Goal: Task Accomplishment & Management: Manage account settings

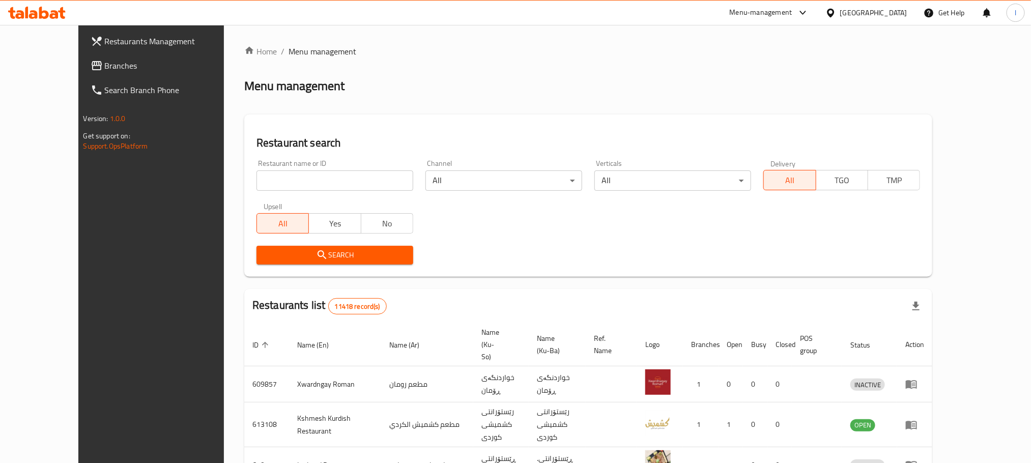
click at [267, 174] on input "search" at bounding box center [334, 180] width 157 height 20
paste input "Abdulrahman Restaurant"
type input "Abdulrahman Restaurant"
click button "Search" at bounding box center [334, 255] width 157 height 19
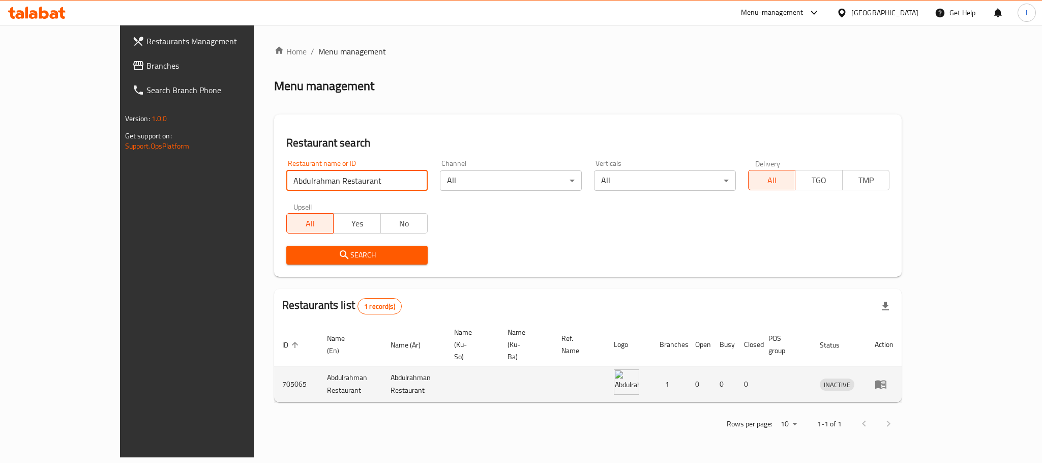
click at [887, 378] on icon "enhanced table" at bounding box center [881, 384] width 12 height 12
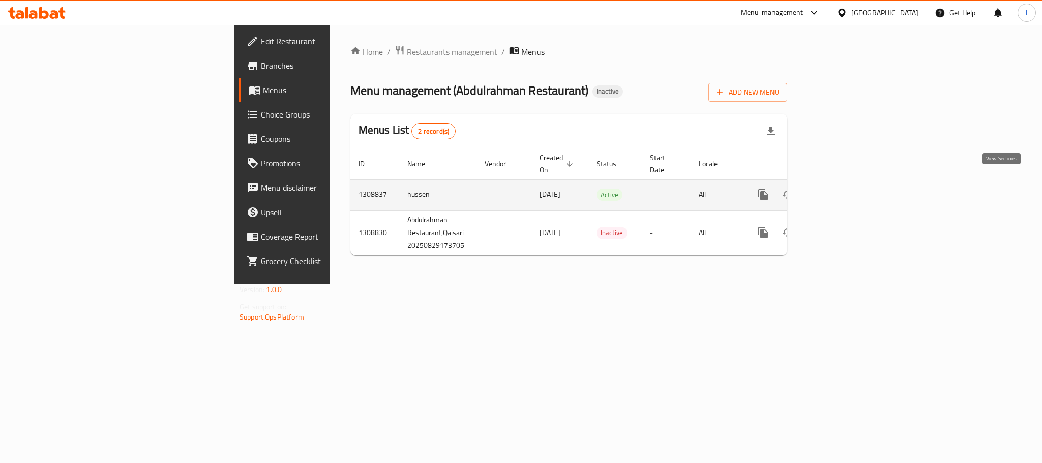
click at [849, 183] on link "enhanced table" at bounding box center [837, 195] width 24 height 24
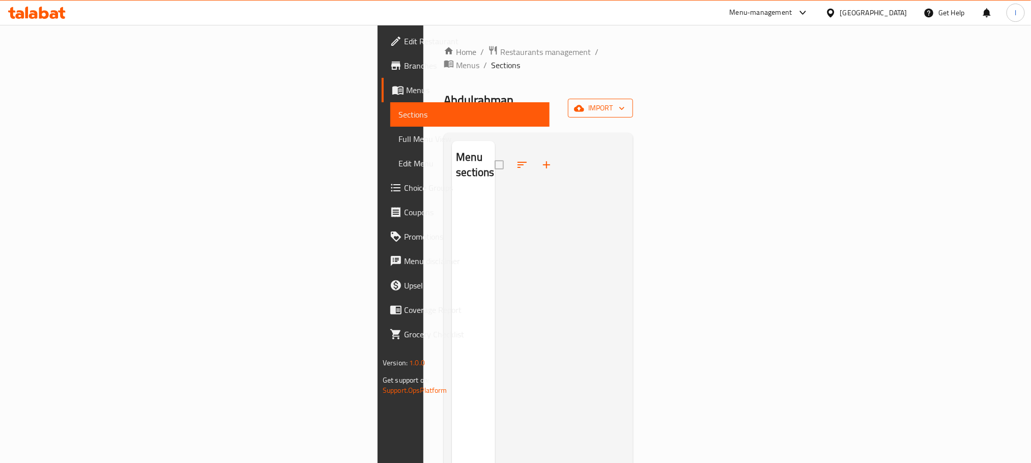
click at [625, 102] on span "import" at bounding box center [600, 108] width 49 height 13
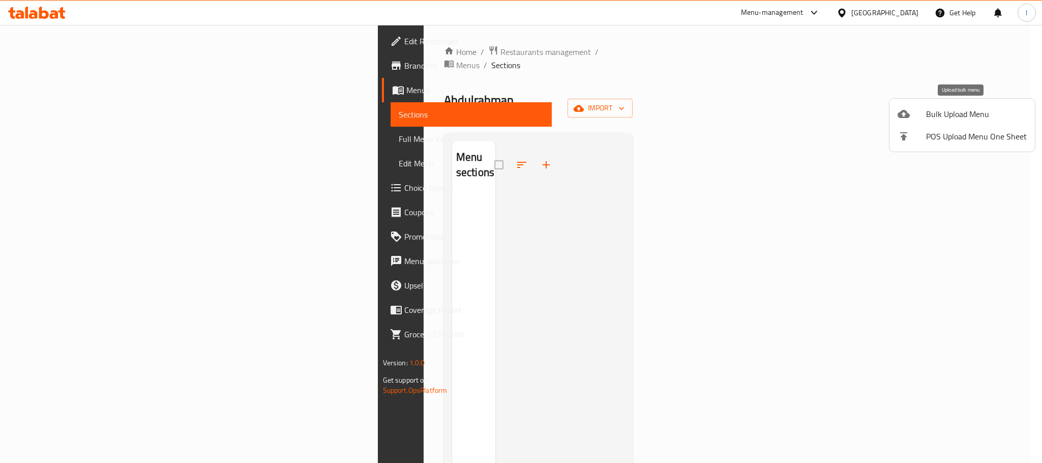
click at [939, 104] on li "Bulk Upload Menu" at bounding box center [963, 114] width 146 height 22
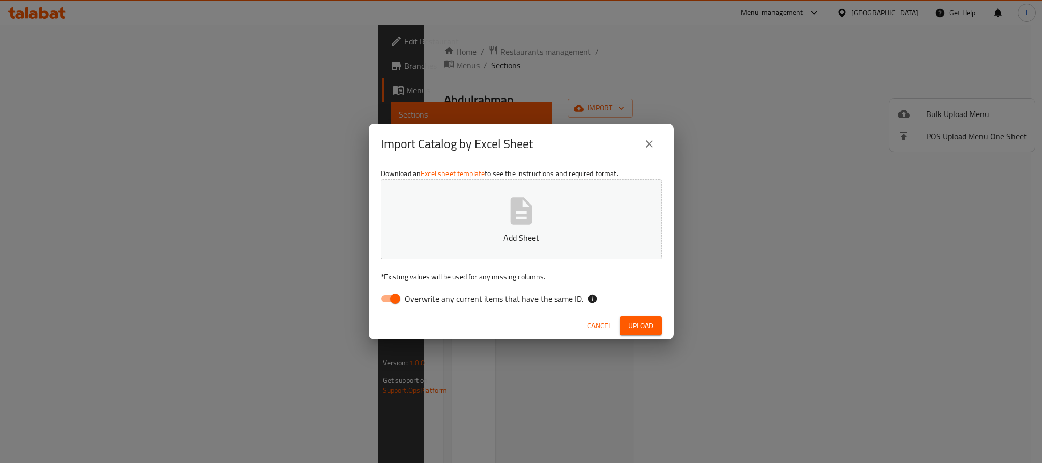
click at [400, 304] on input "Overwrite any current items that have the same ID." at bounding box center [395, 298] width 58 height 19
checkbox input "false"
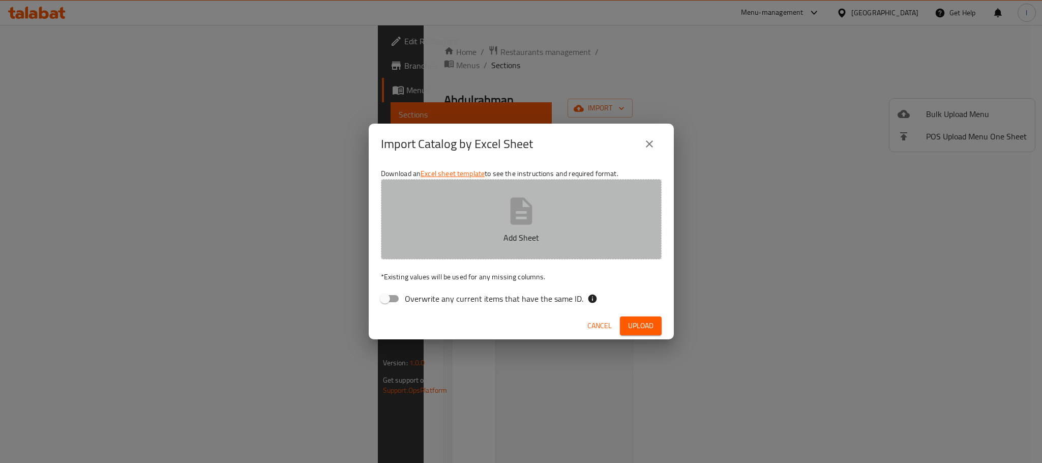
click at [522, 246] on button "Add Sheet" at bounding box center [521, 219] width 281 height 80
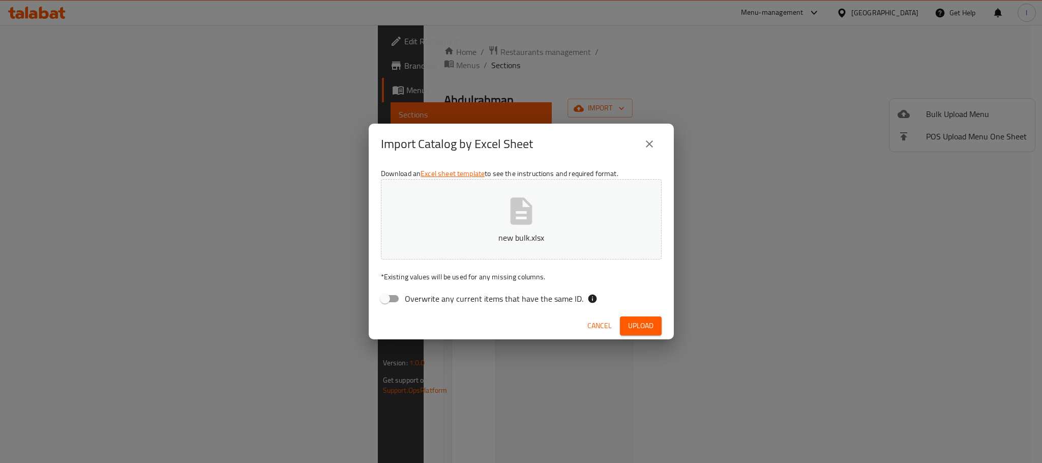
click at [658, 325] on button "Upload" at bounding box center [641, 325] width 42 height 19
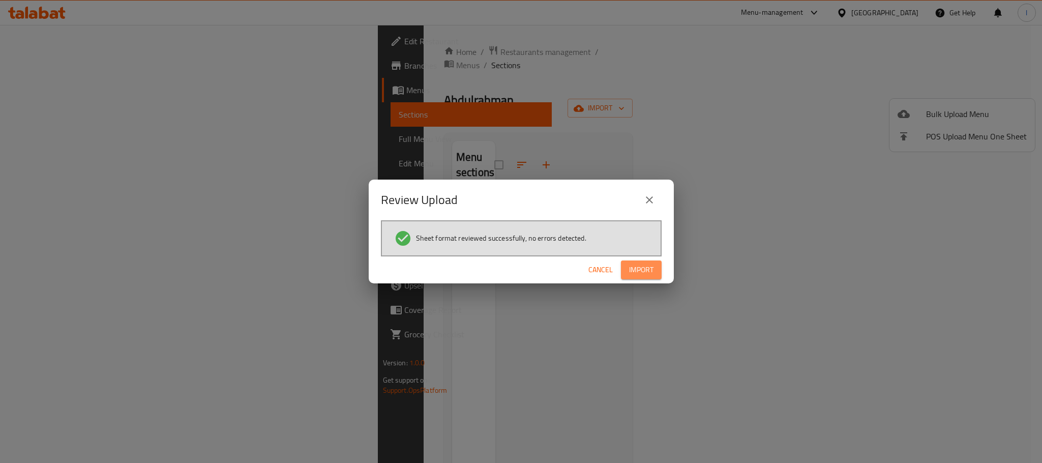
click at [647, 273] on span "Import" at bounding box center [641, 270] width 24 height 13
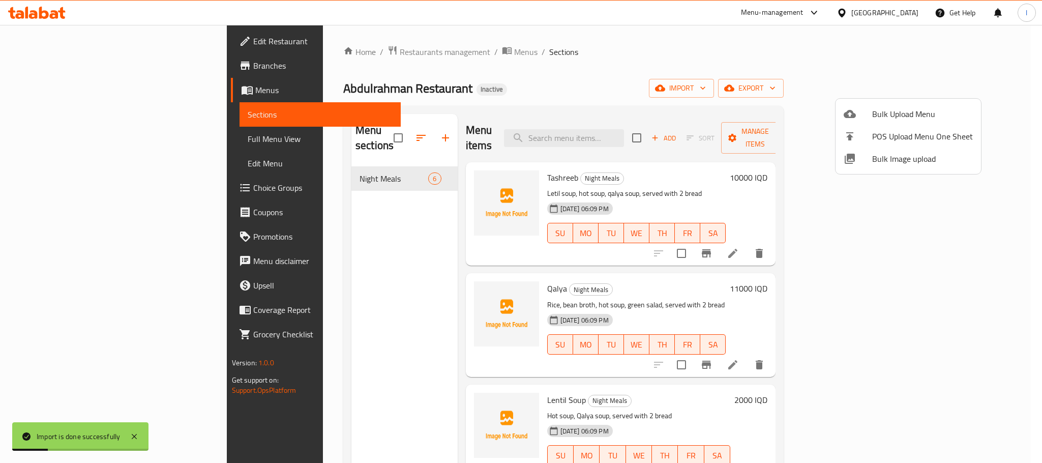
click at [656, 101] on div at bounding box center [521, 231] width 1042 height 463
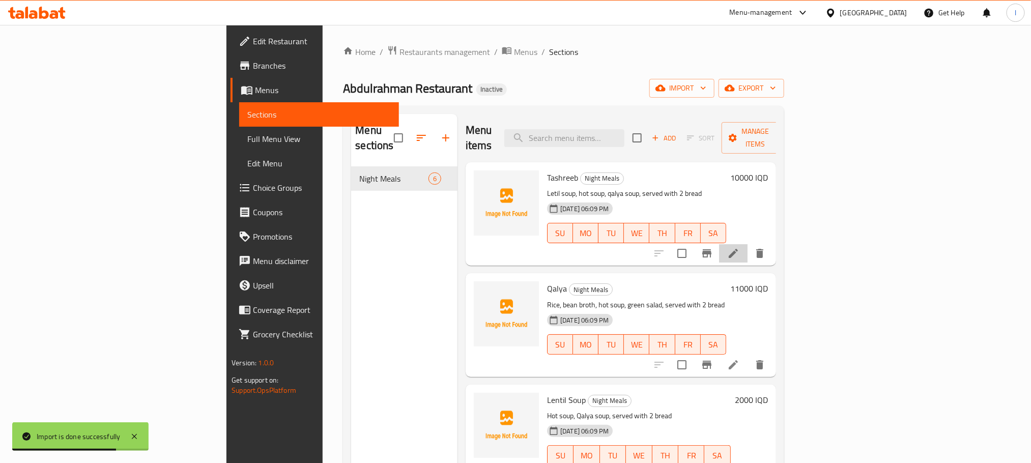
click at [747, 244] on li at bounding box center [733, 253] width 28 height 18
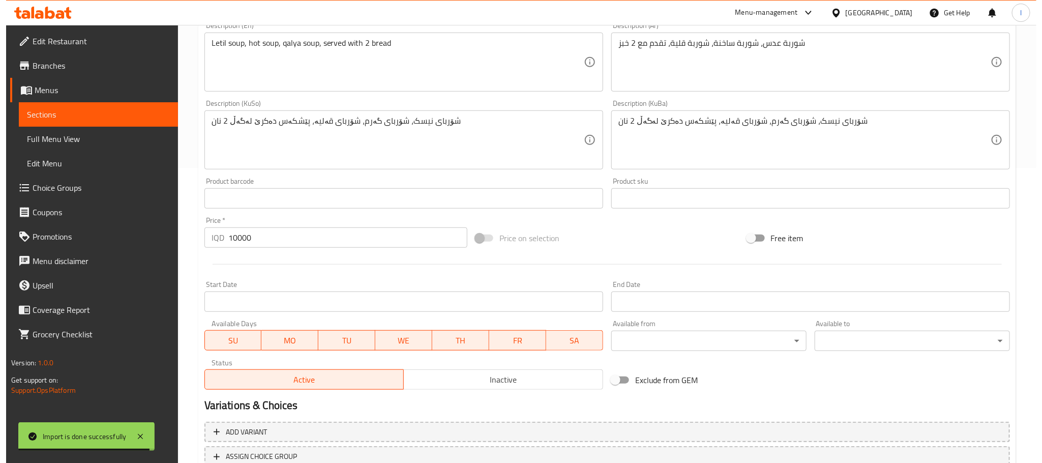
scroll to position [371, 0]
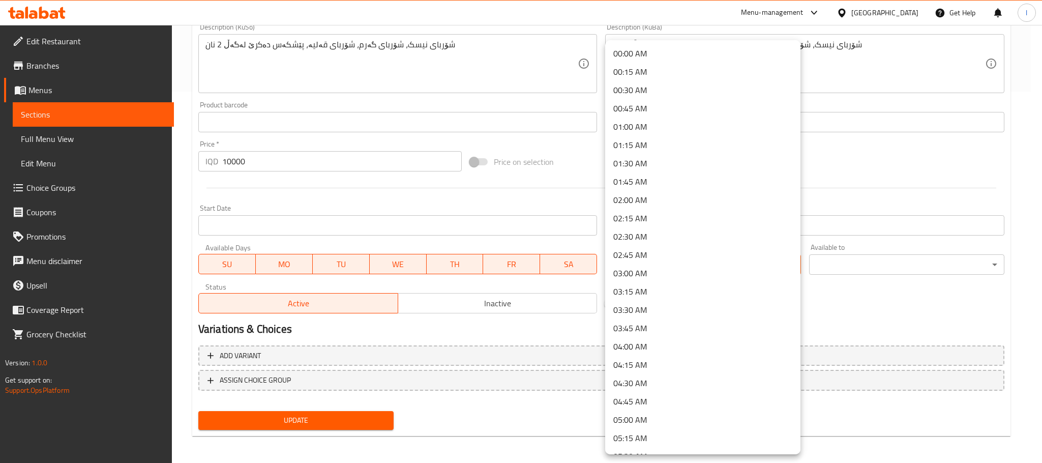
click at [657, 89] on li "00:30 AM" at bounding box center [702, 90] width 195 height 18
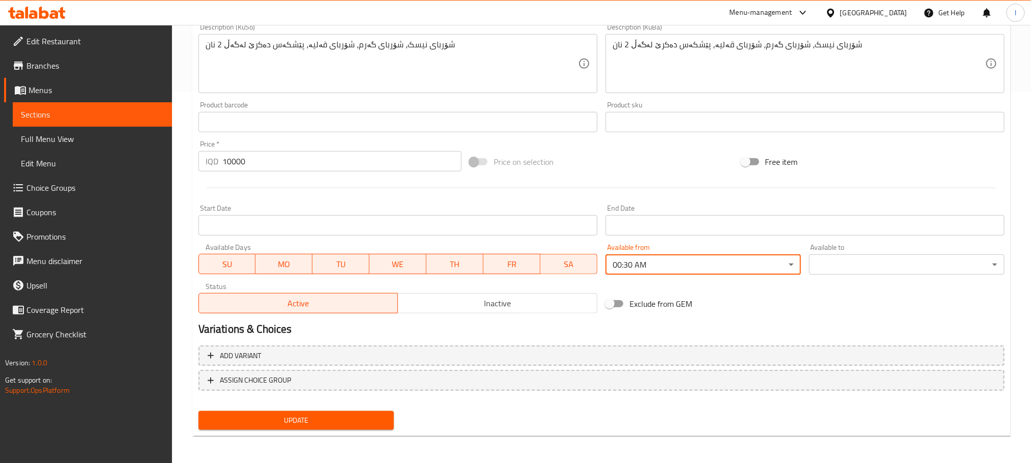
click at [839, 251] on div "Available to ​ ​" at bounding box center [906, 259] width 195 height 31
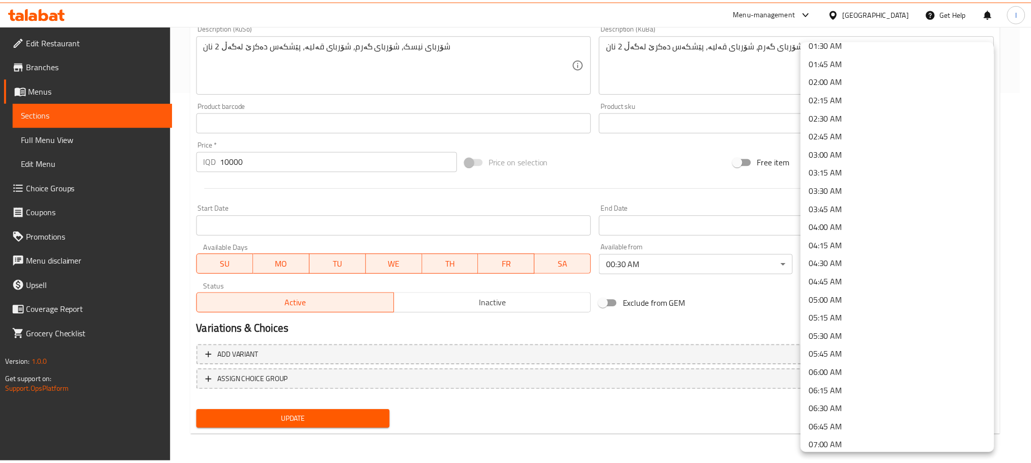
scroll to position [155, 0]
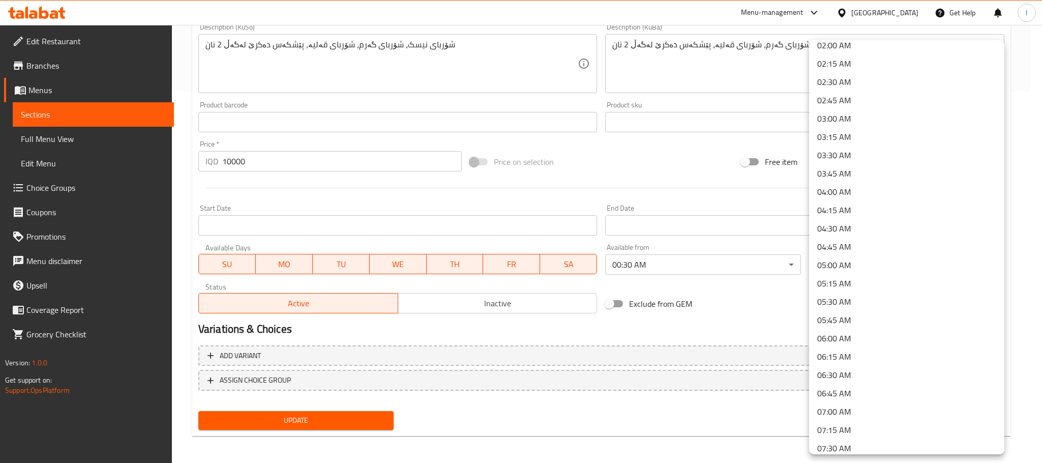
click at [851, 335] on li "06:00 AM" at bounding box center [906, 338] width 195 height 18
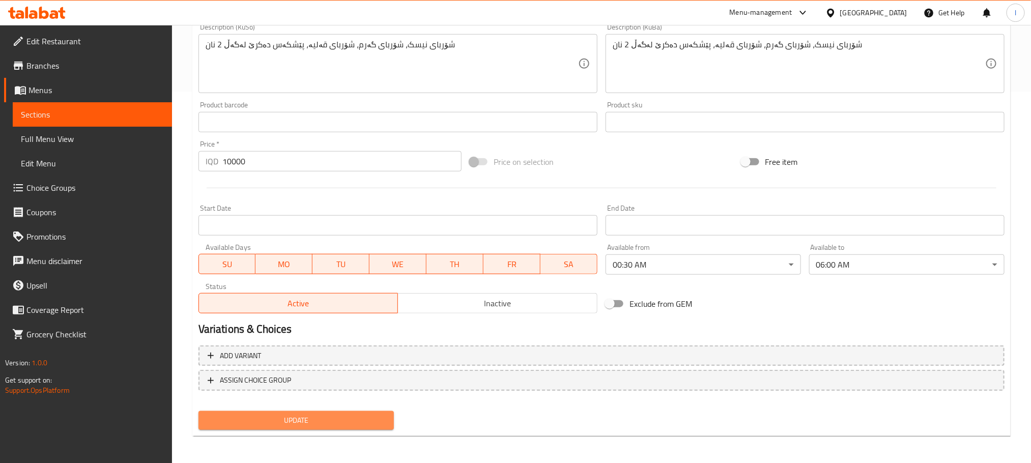
click at [307, 419] on span "Update" at bounding box center [296, 420] width 179 height 13
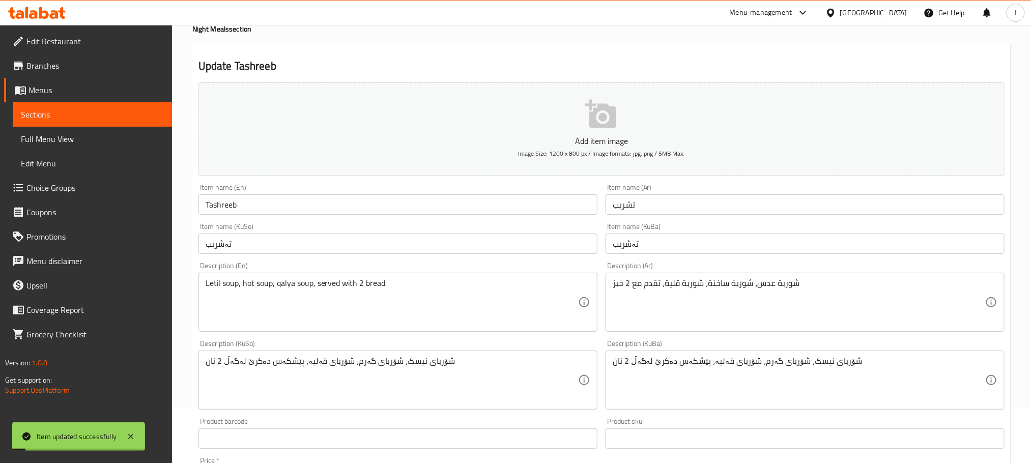
scroll to position [0, 0]
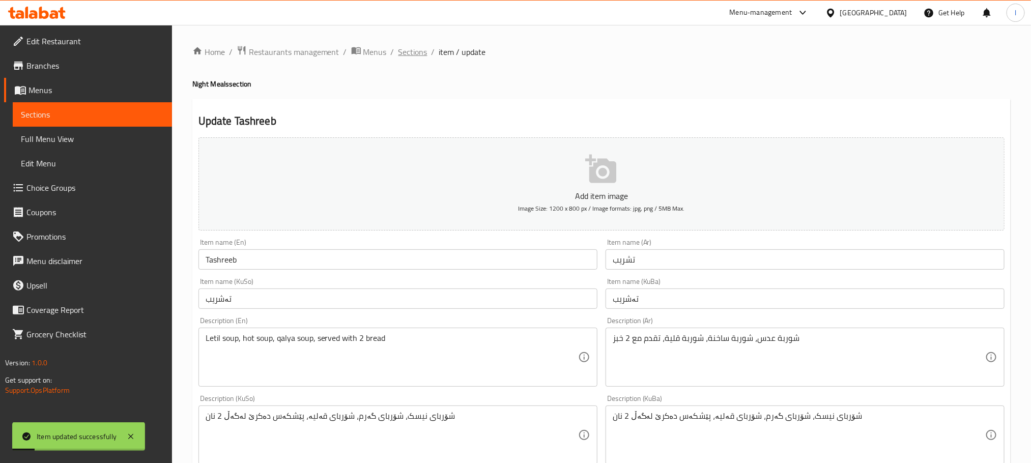
click at [398, 48] on span "Sections" at bounding box center [412, 52] width 29 height 12
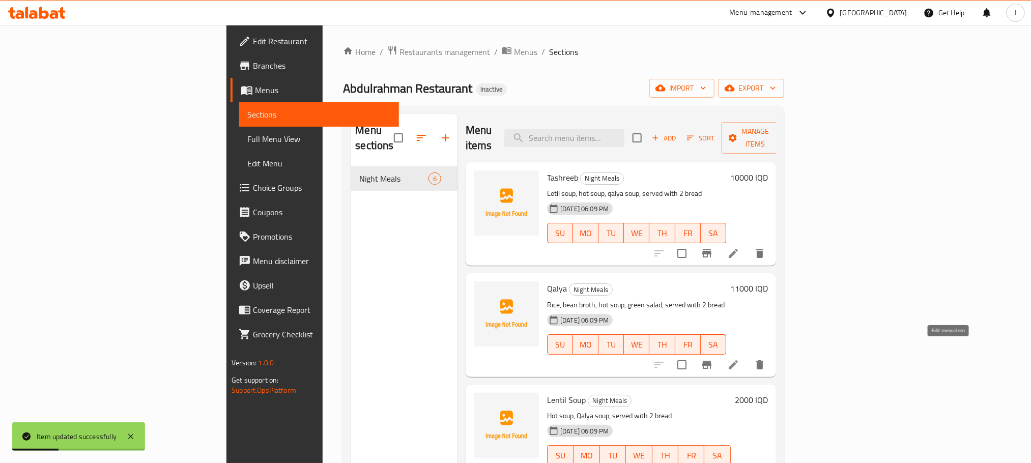
click at [739, 359] on icon at bounding box center [733, 365] width 12 height 12
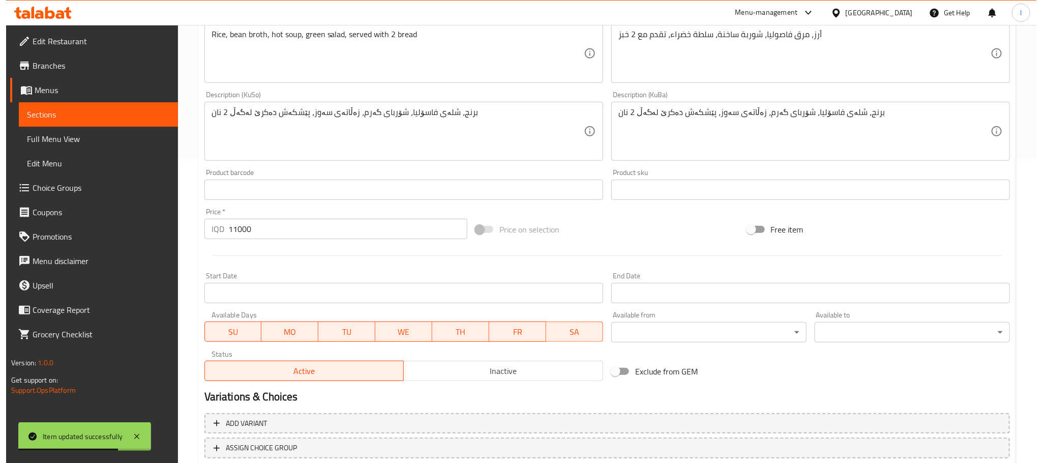
scroll to position [371, 0]
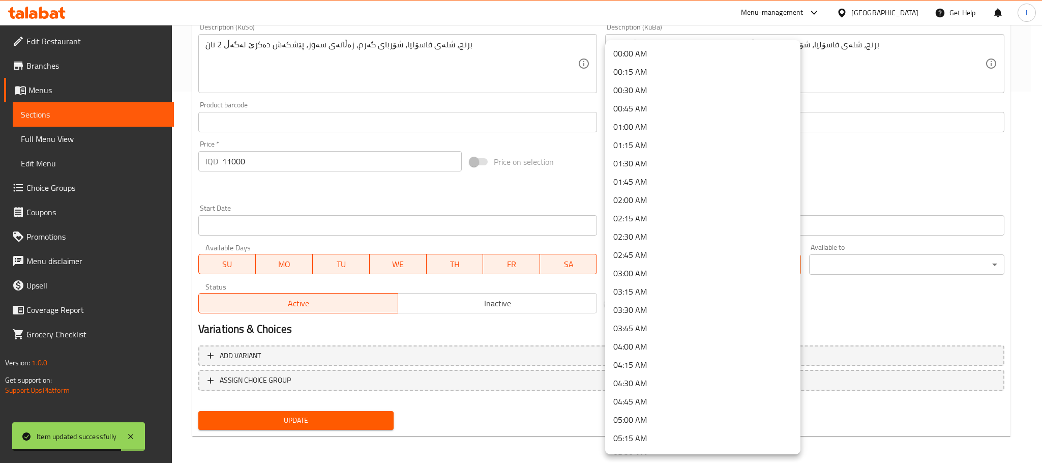
click at [643, 94] on li "00:30 AM" at bounding box center [702, 90] width 195 height 18
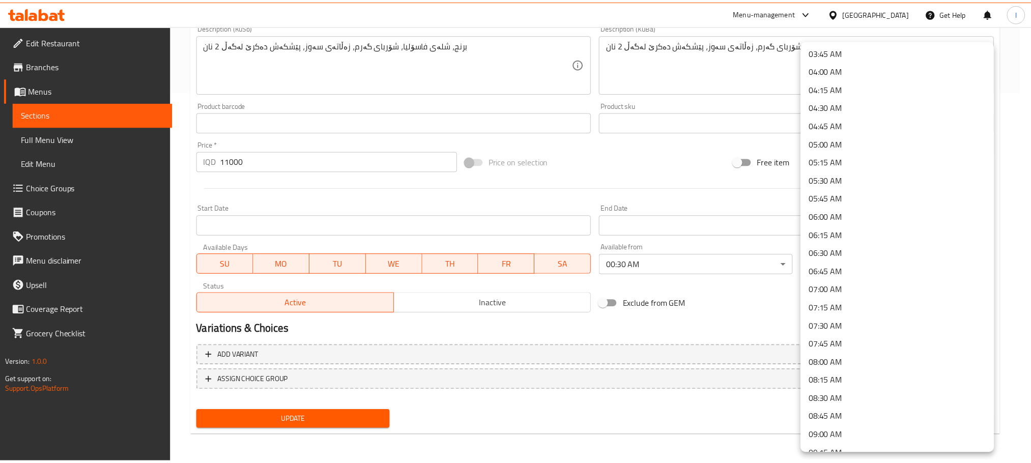
scroll to position [280, 0]
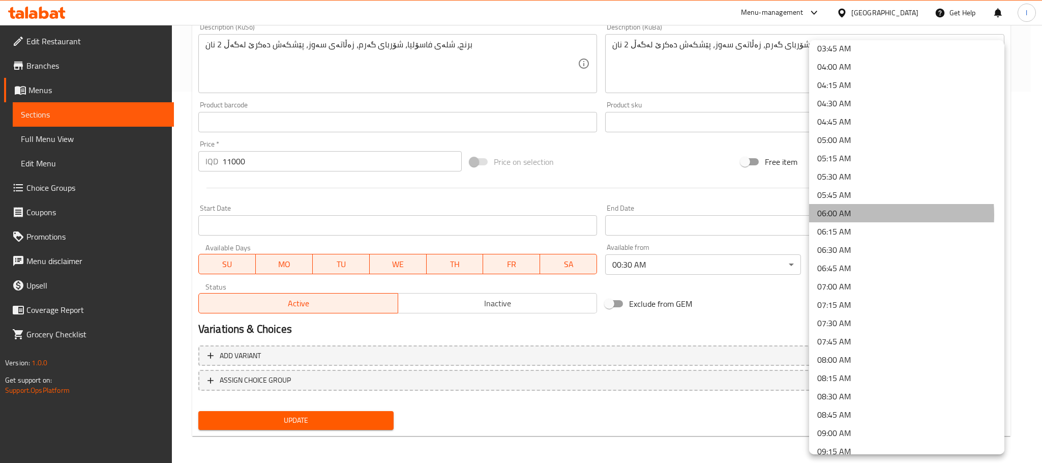
click at [852, 214] on li "06:00 AM" at bounding box center [906, 213] width 195 height 18
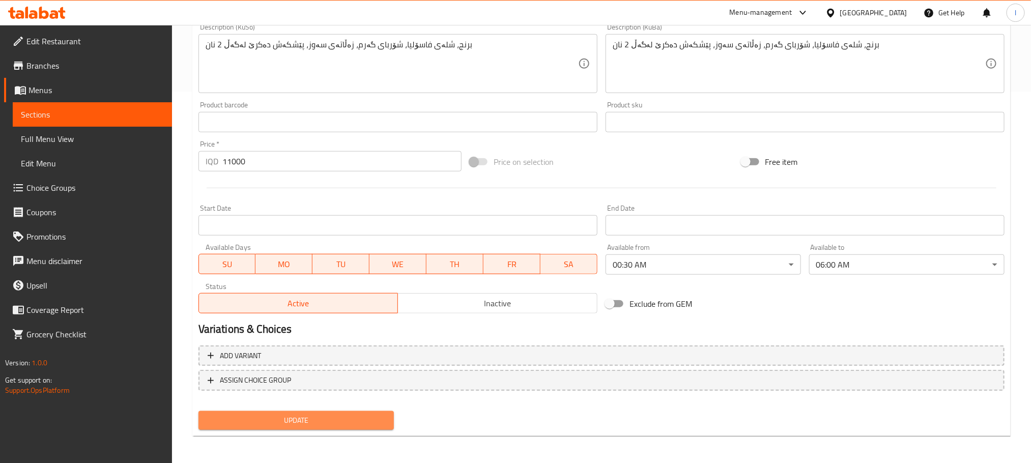
click at [316, 417] on span "Update" at bounding box center [296, 420] width 179 height 13
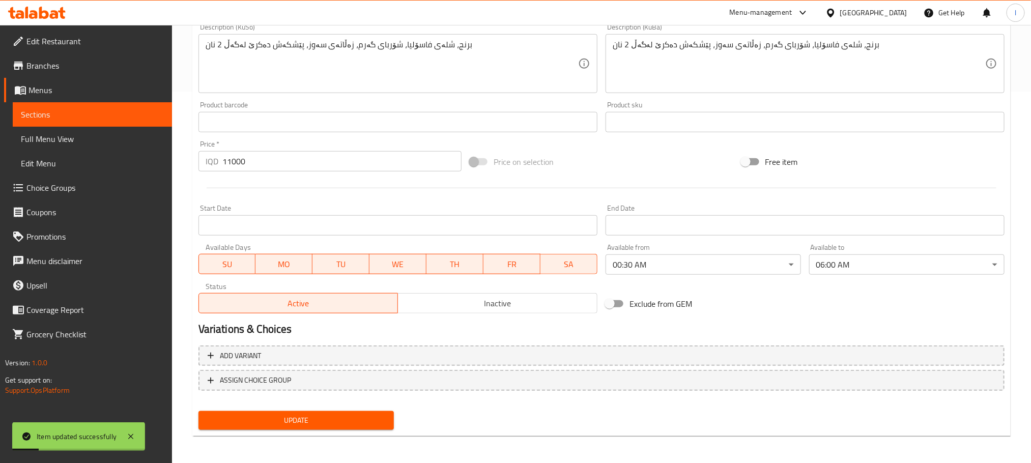
scroll to position [0, 0]
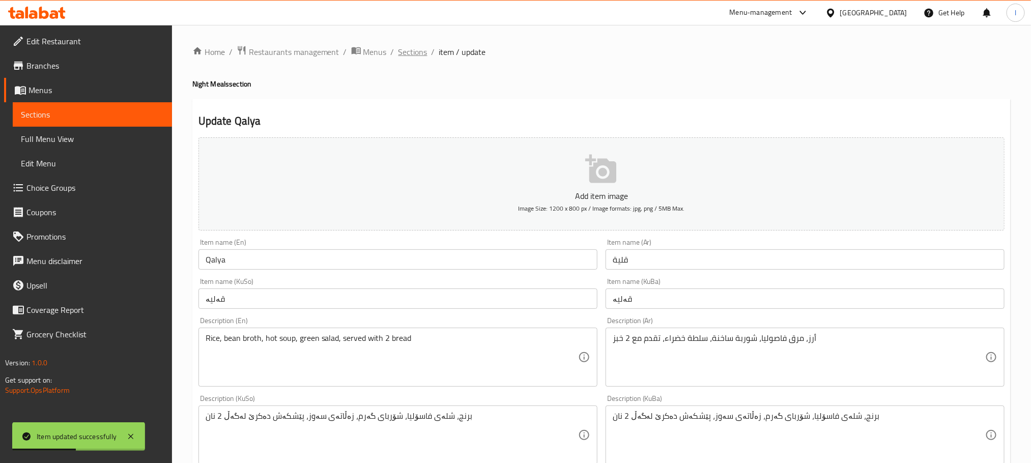
click at [411, 49] on span "Sections" at bounding box center [412, 52] width 29 height 12
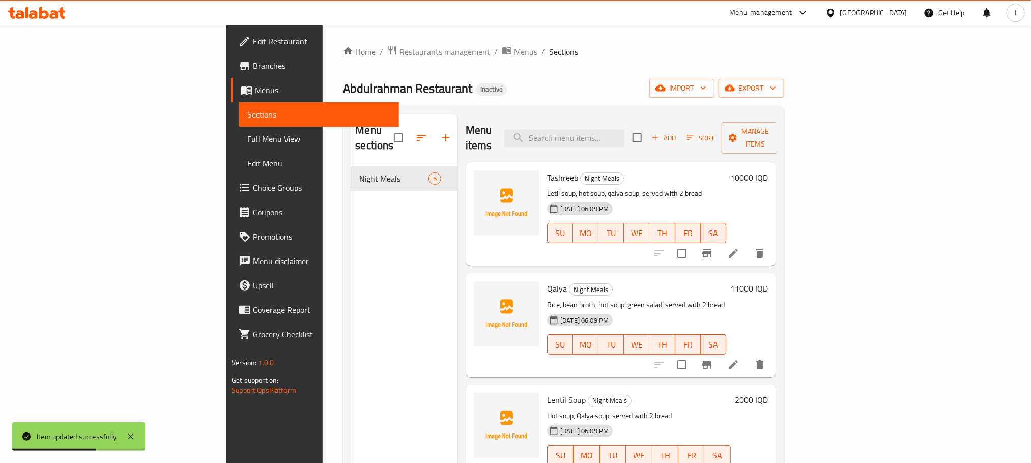
scroll to position [142, 0]
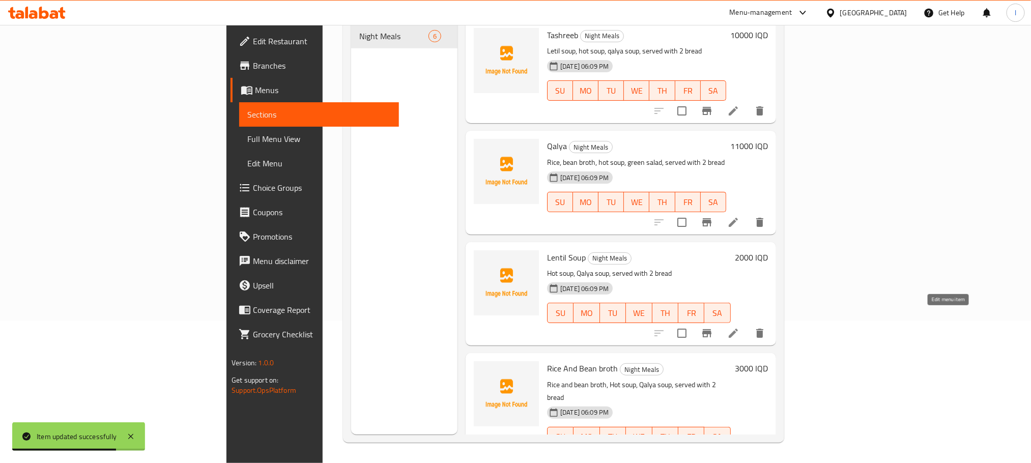
click at [739, 327] on icon at bounding box center [733, 333] width 12 height 12
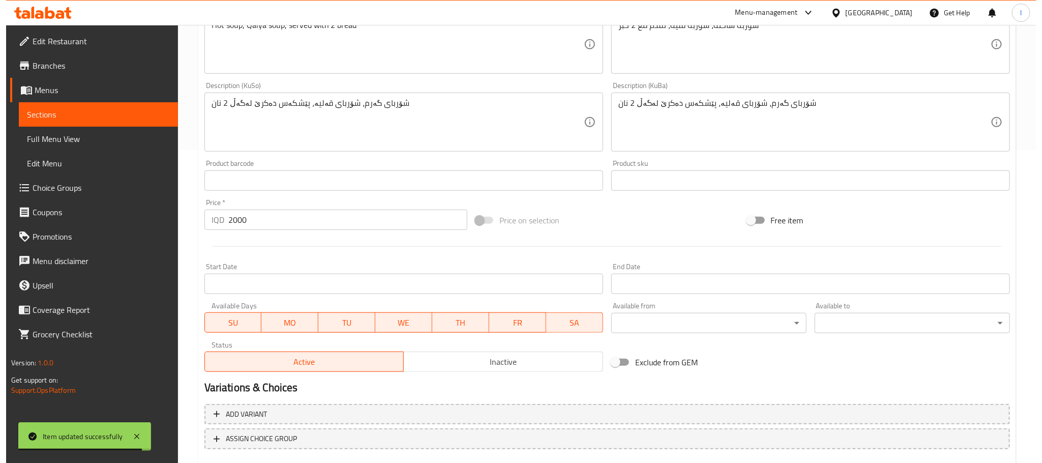
scroll to position [371, 0]
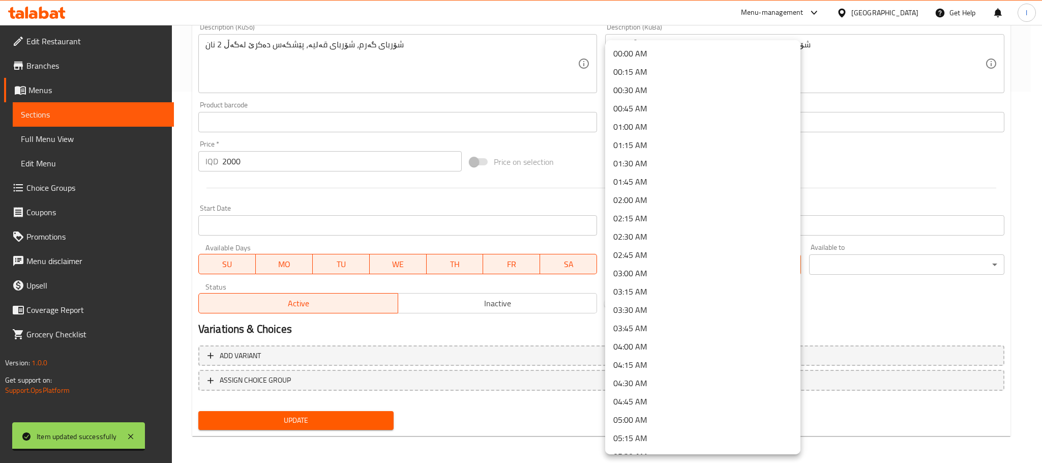
click at [647, 93] on li "00:30 AM" at bounding box center [702, 90] width 195 height 18
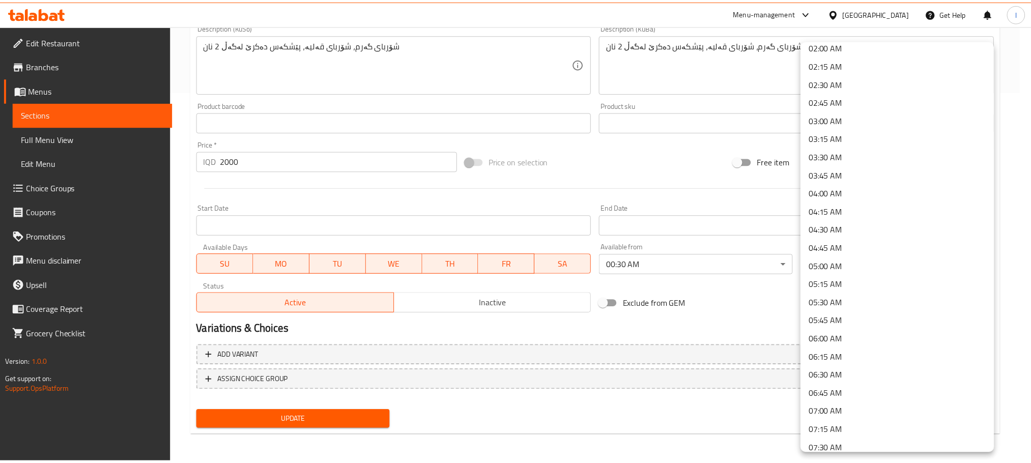
scroll to position [280, 0]
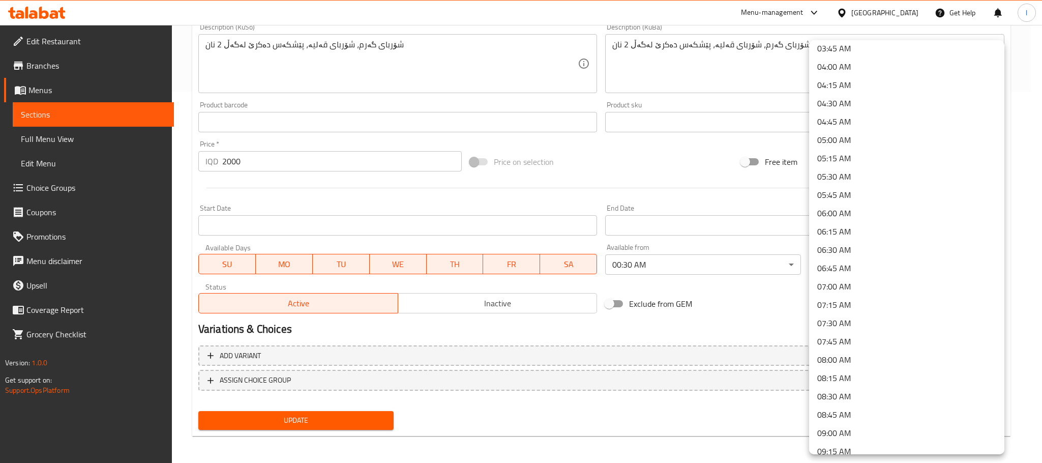
click at [838, 214] on li "06:00 AM" at bounding box center [906, 213] width 195 height 18
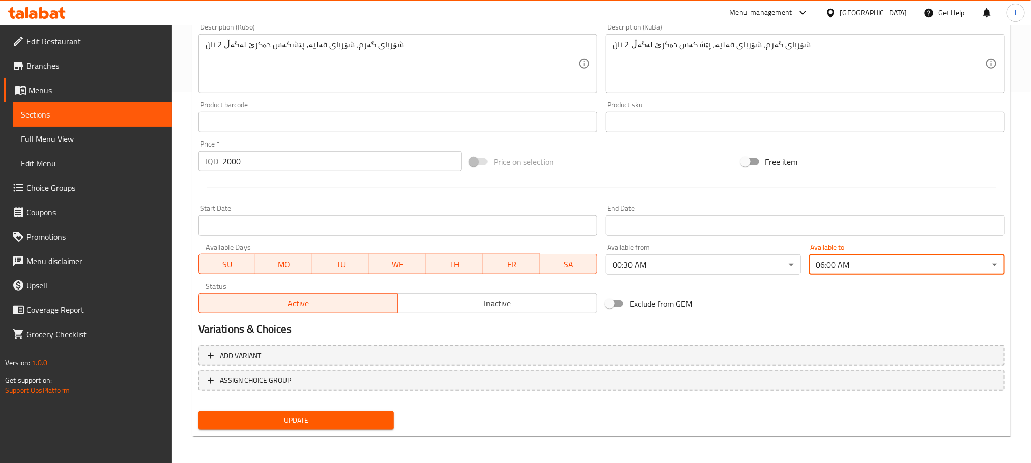
click at [360, 420] on span "Update" at bounding box center [296, 420] width 179 height 13
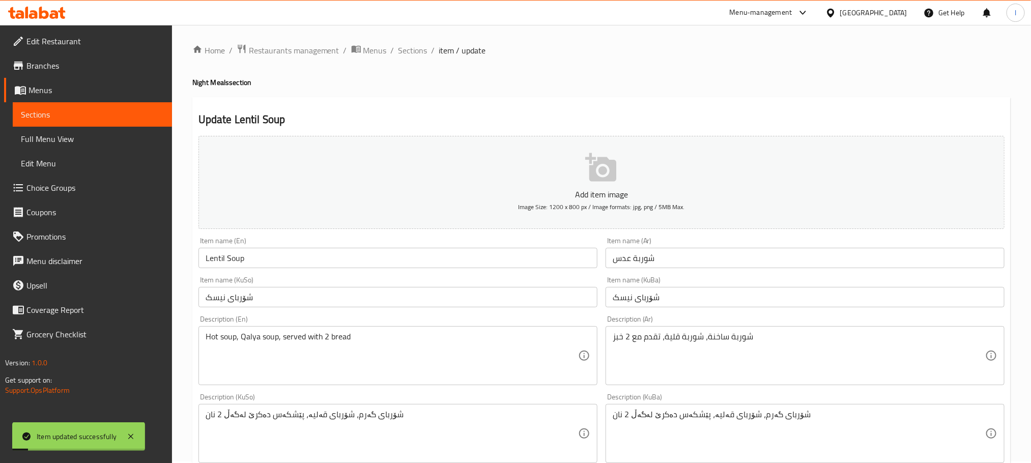
scroll to position [0, 0]
click at [402, 46] on span "Sections" at bounding box center [412, 52] width 29 height 12
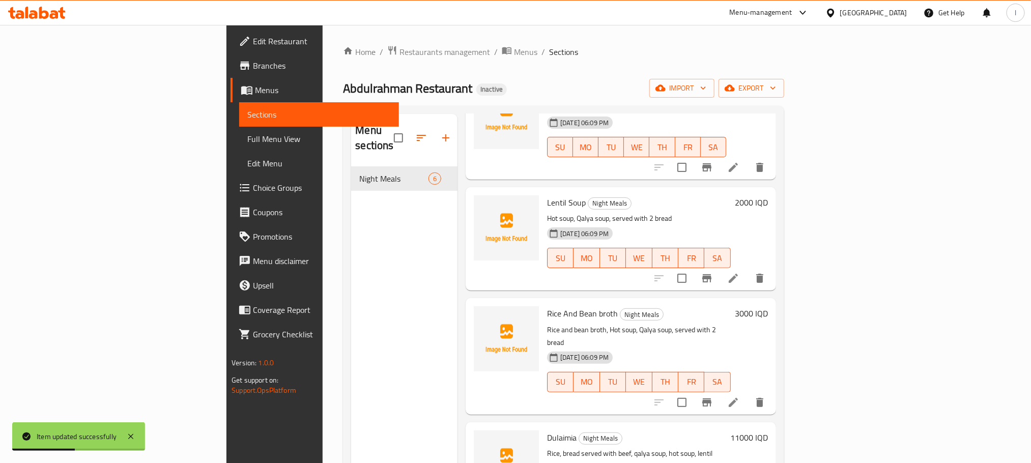
scroll to position [229, 0]
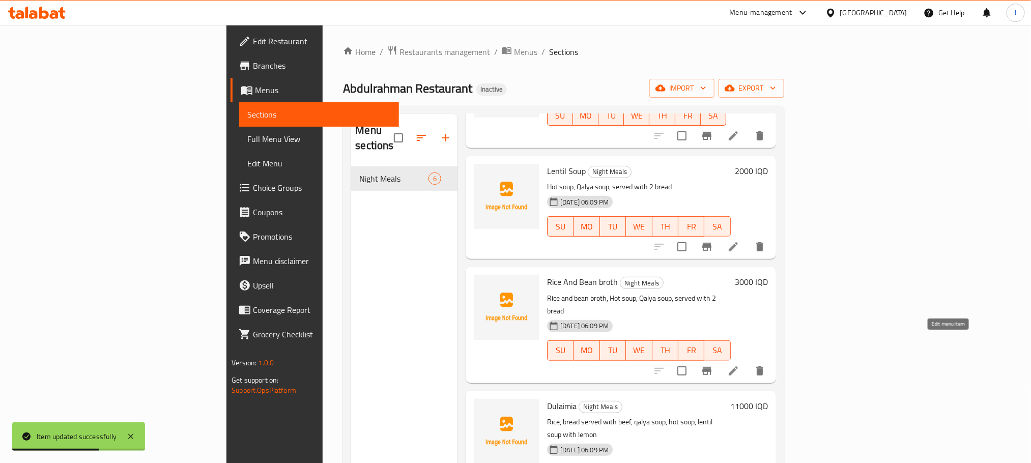
click at [739, 365] on icon at bounding box center [733, 371] width 12 height 12
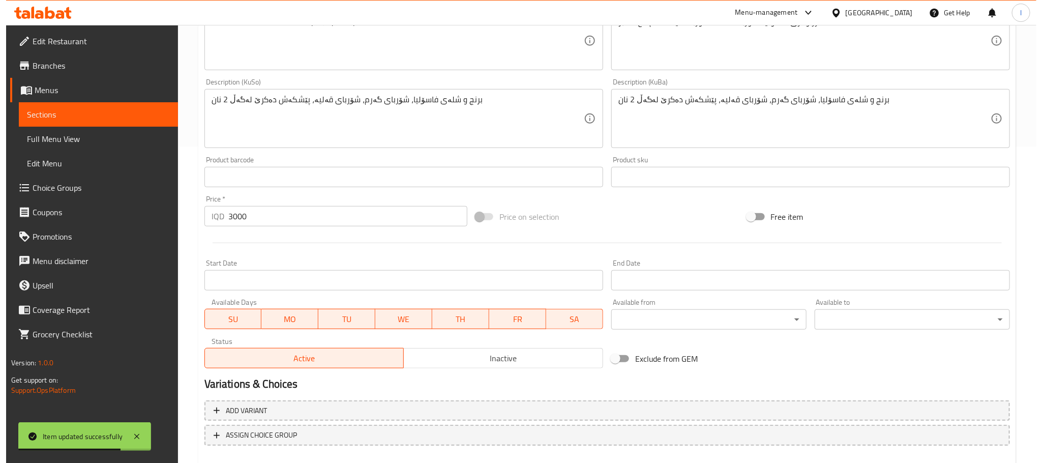
scroll to position [371, 0]
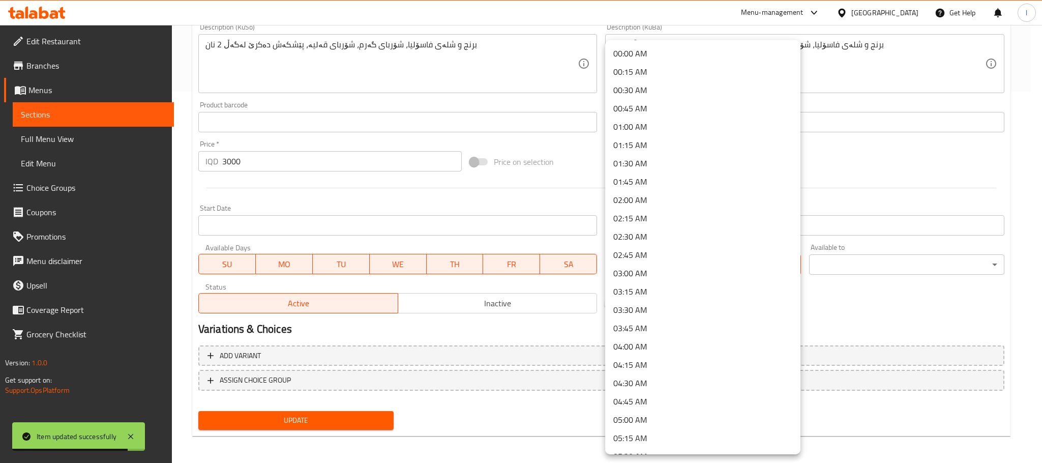
click at [655, 88] on li "00:30 AM" at bounding box center [702, 90] width 195 height 18
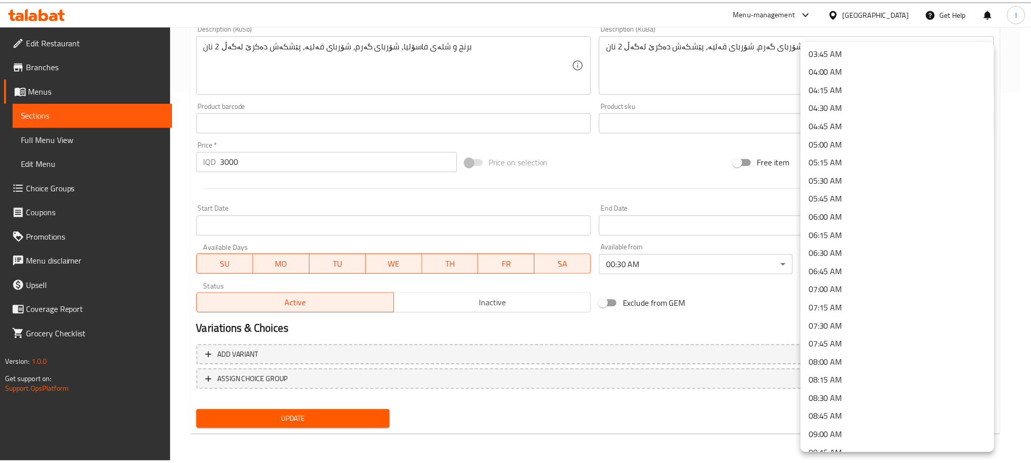
scroll to position [280, 0]
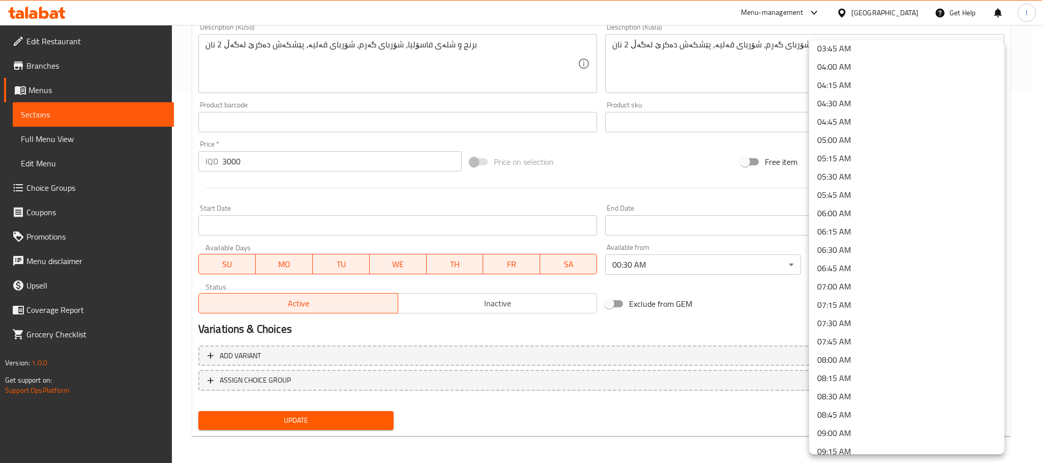
click at [841, 217] on li "06:00 AM" at bounding box center [906, 213] width 195 height 18
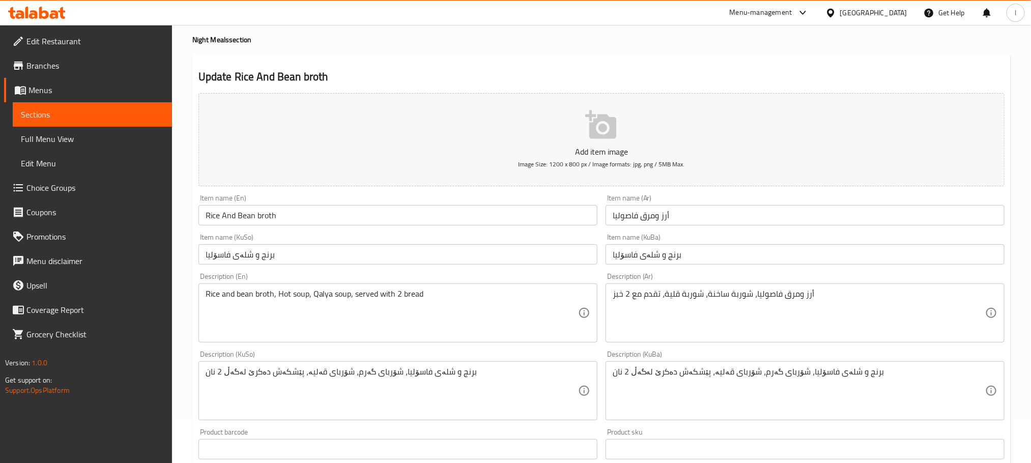
scroll to position [0, 0]
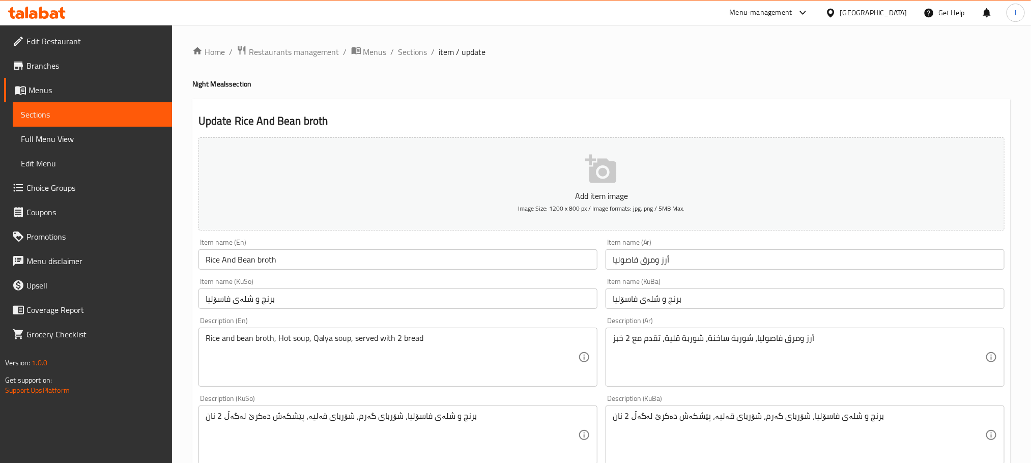
click at [263, 252] on input "Rice And Bean broth" at bounding box center [397, 259] width 399 height 20
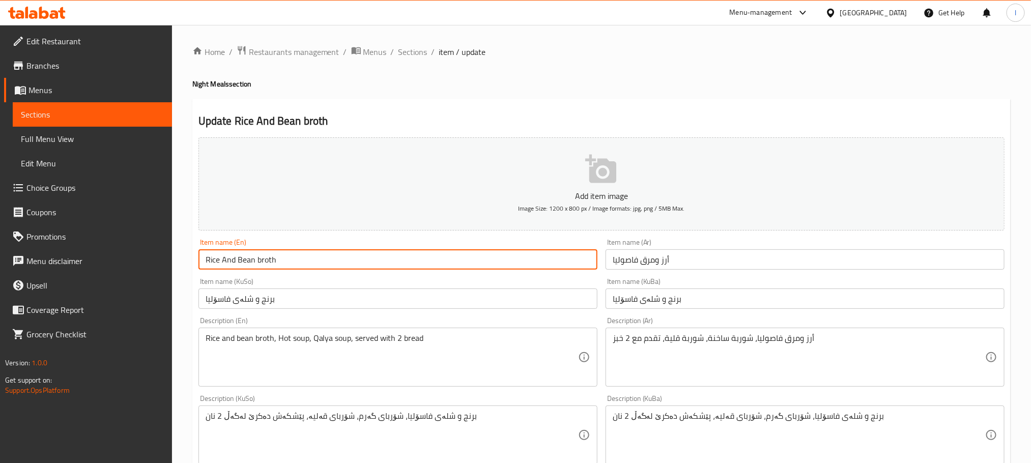
type input "Rice And Bean Broth"
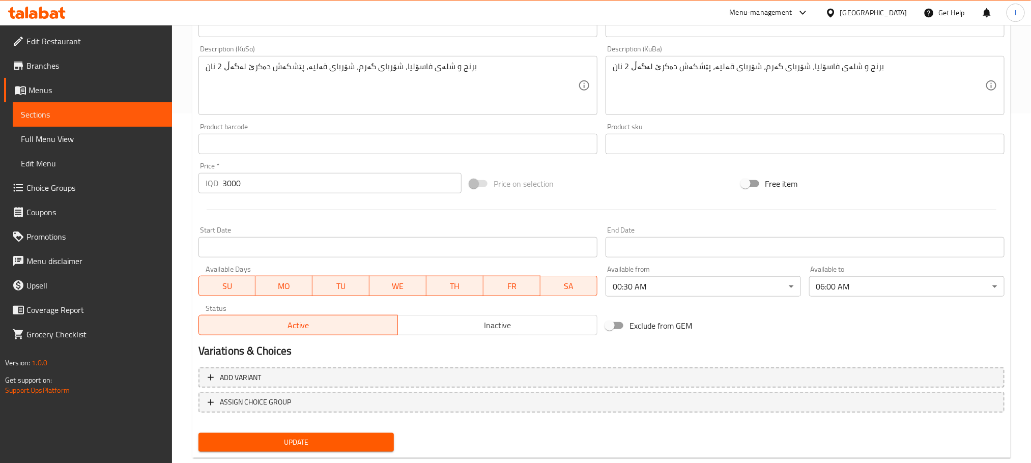
scroll to position [371, 0]
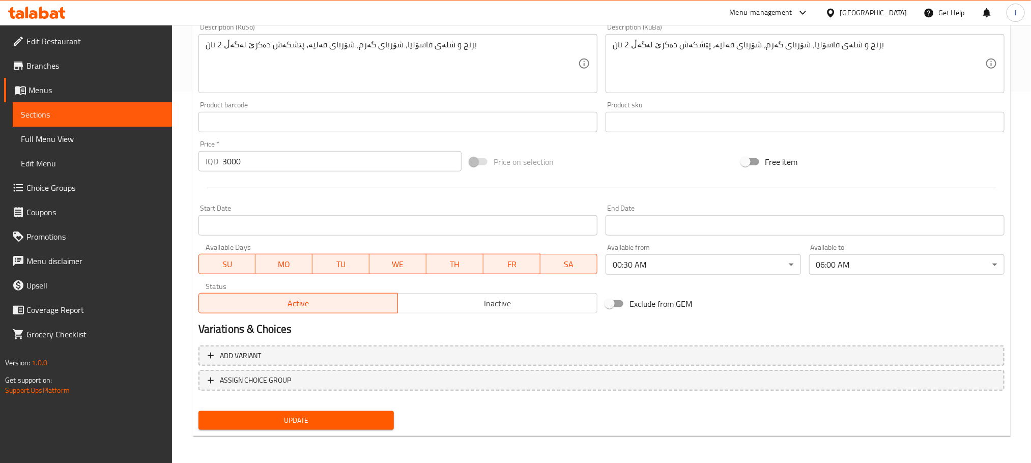
click at [357, 411] on button "Update" at bounding box center [295, 420] width 195 height 19
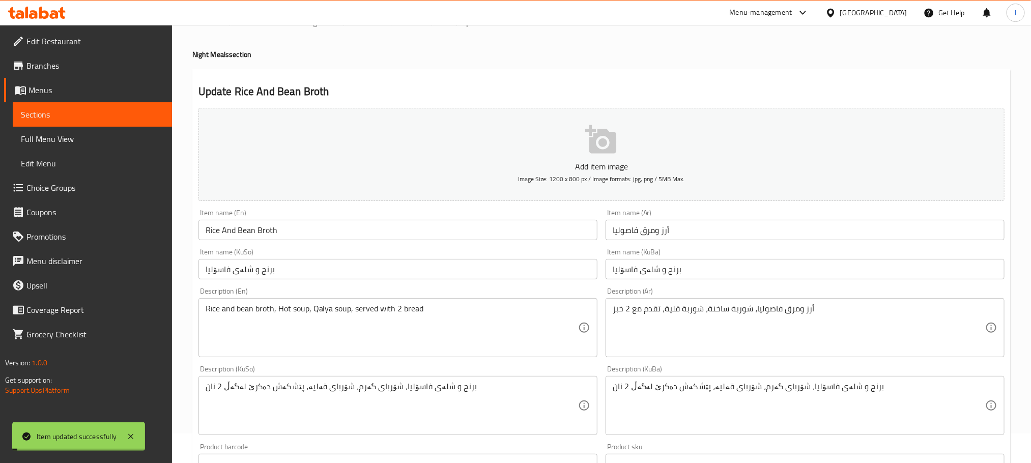
scroll to position [0, 0]
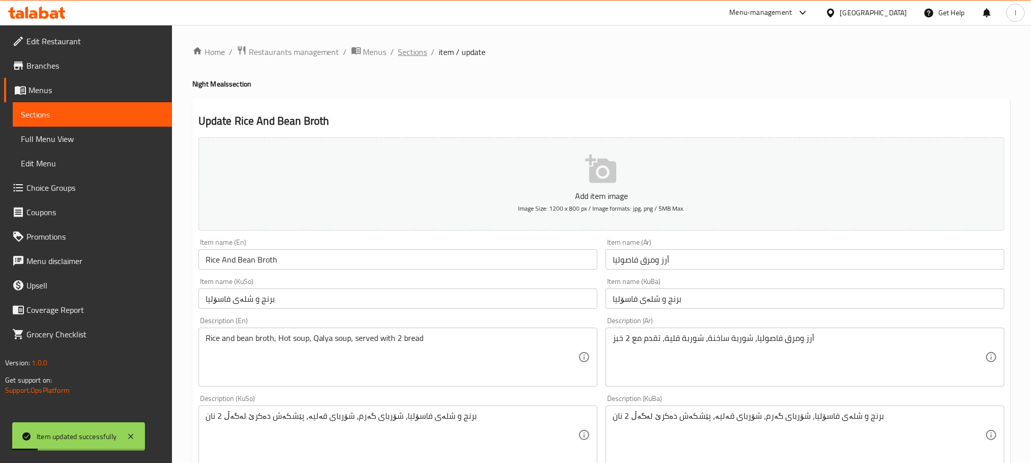
click at [411, 52] on span "Sections" at bounding box center [412, 52] width 29 height 12
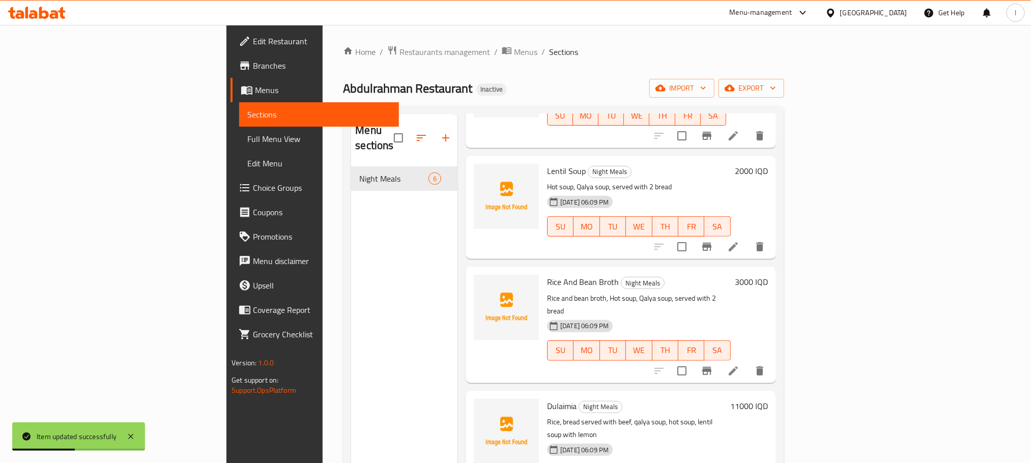
scroll to position [142, 0]
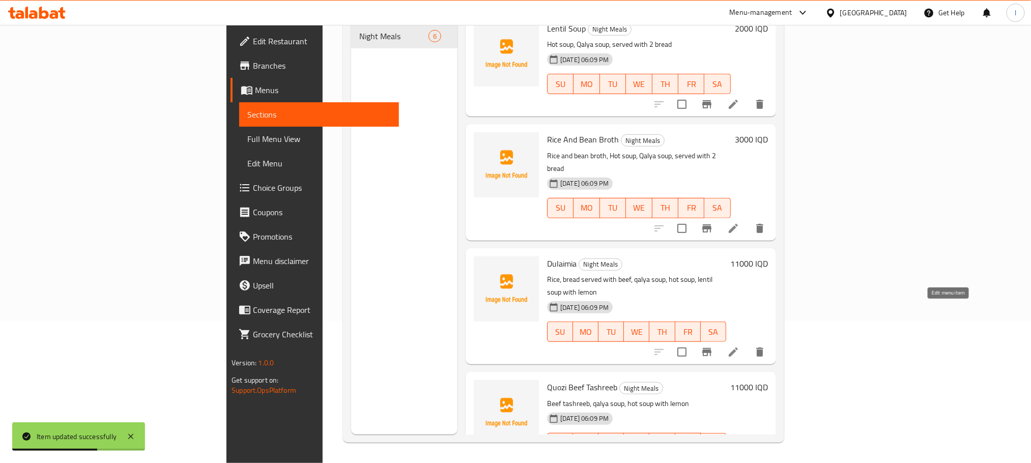
click at [739, 346] on icon at bounding box center [733, 352] width 12 height 12
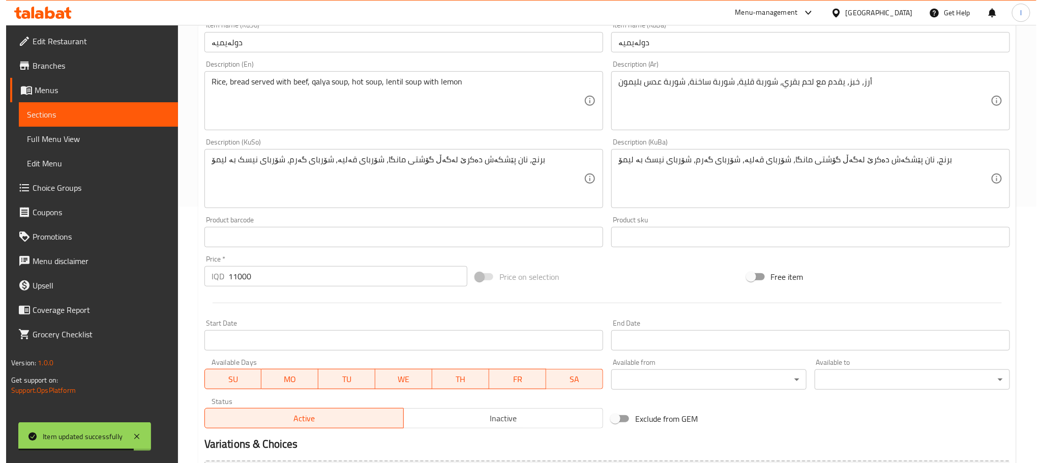
scroll to position [371, 0]
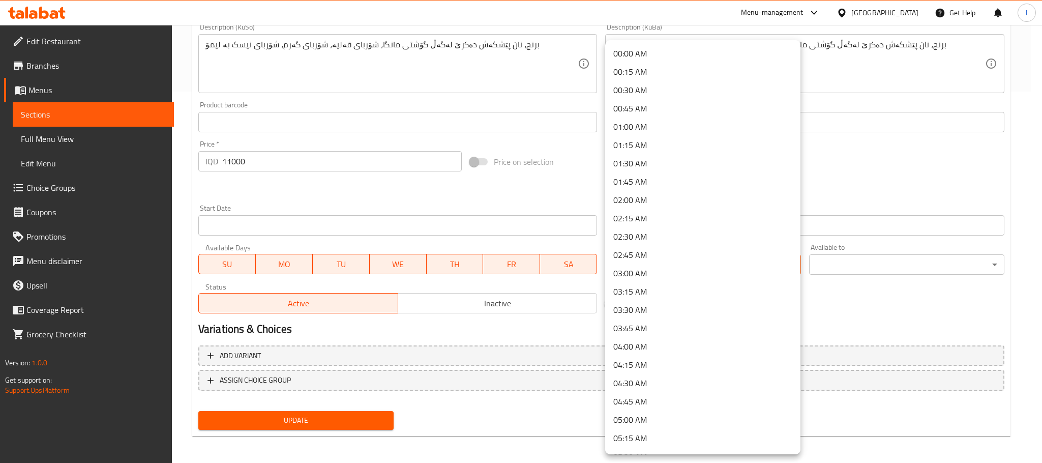
click at [636, 92] on li "00:30 AM" at bounding box center [702, 90] width 195 height 18
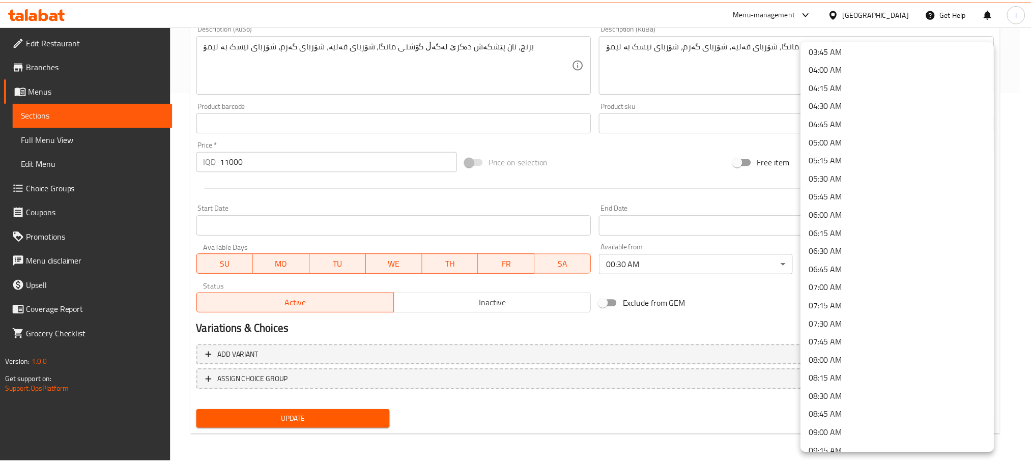
scroll to position [280, 0]
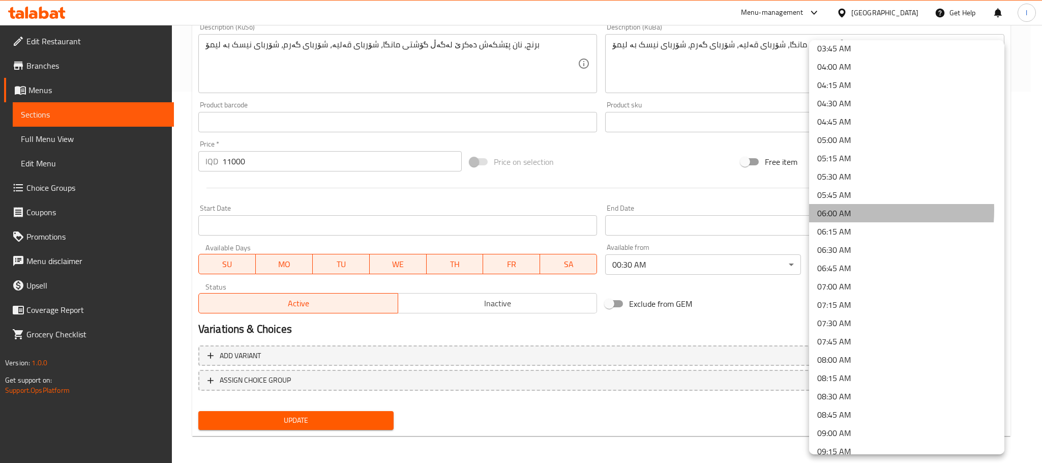
click at [838, 210] on li "06:00 AM" at bounding box center [906, 213] width 195 height 18
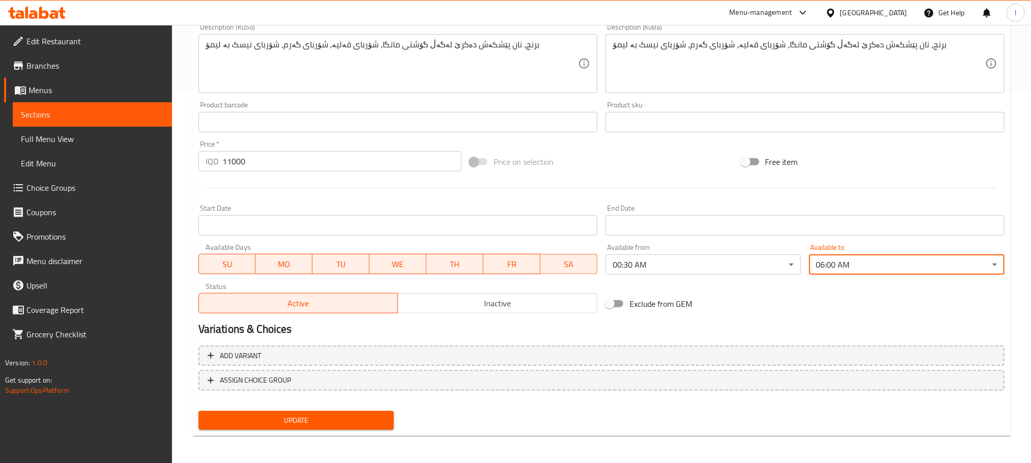
click at [379, 411] on button "Update" at bounding box center [295, 420] width 195 height 19
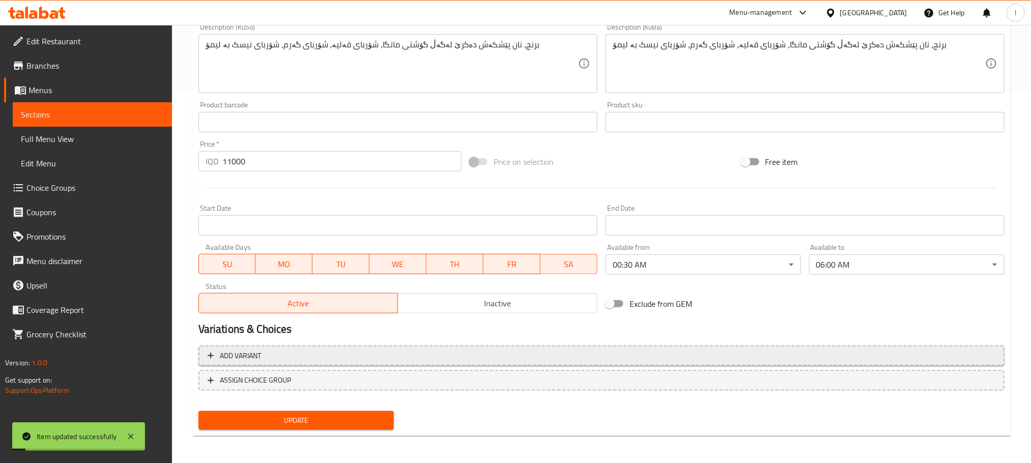
scroll to position [0, 0]
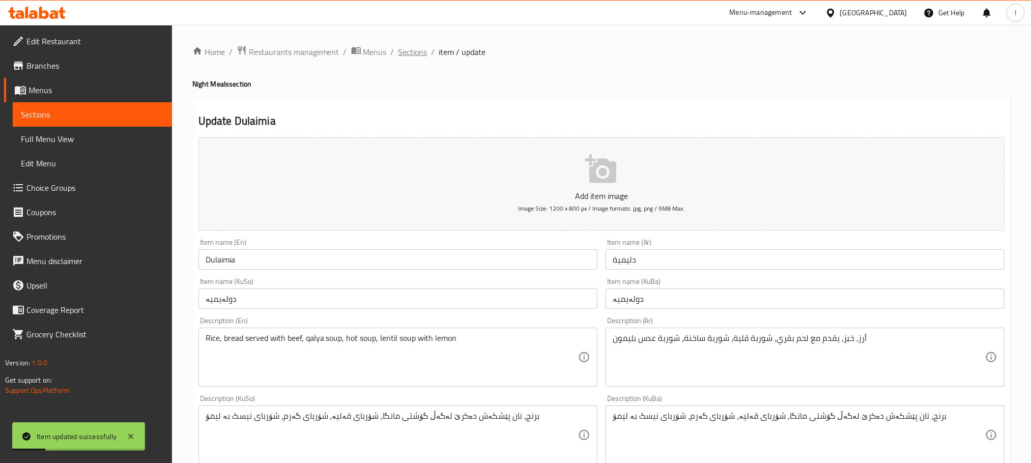
click at [413, 52] on span "Sections" at bounding box center [412, 52] width 29 height 12
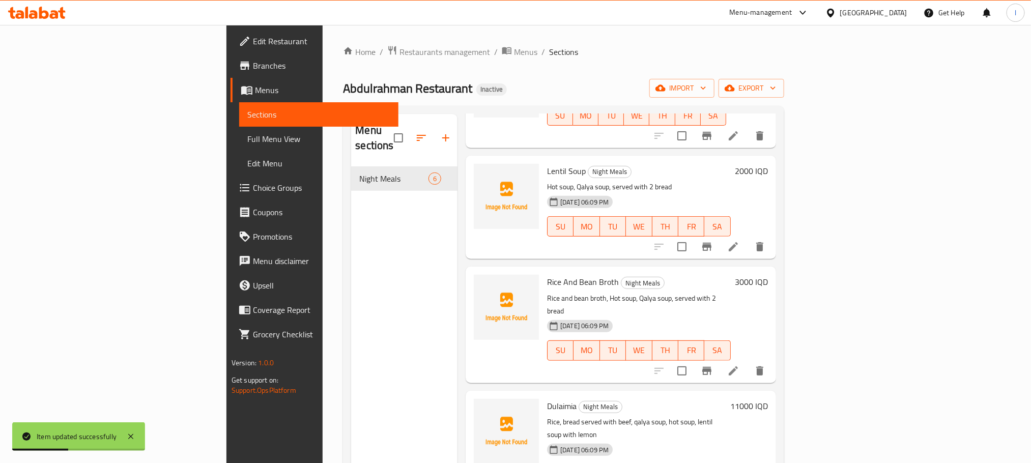
scroll to position [142, 0]
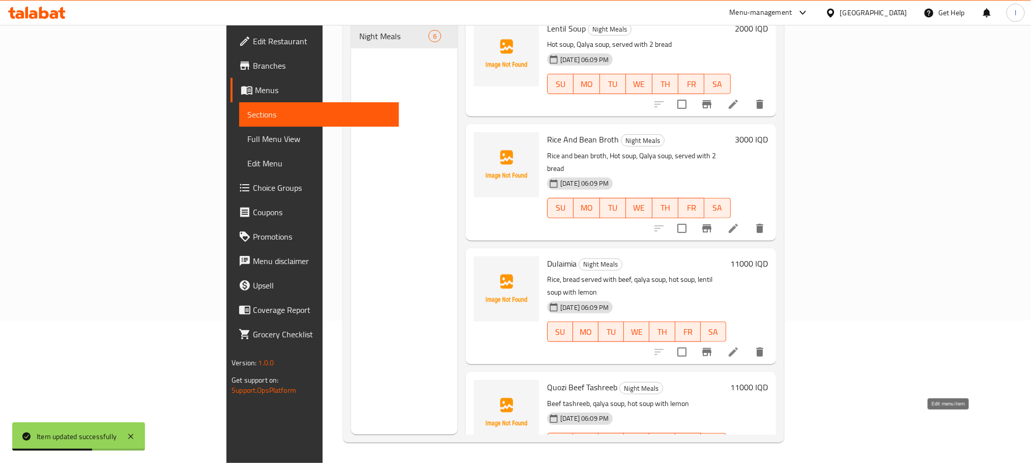
click at [739, 457] on icon at bounding box center [733, 463] width 12 height 12
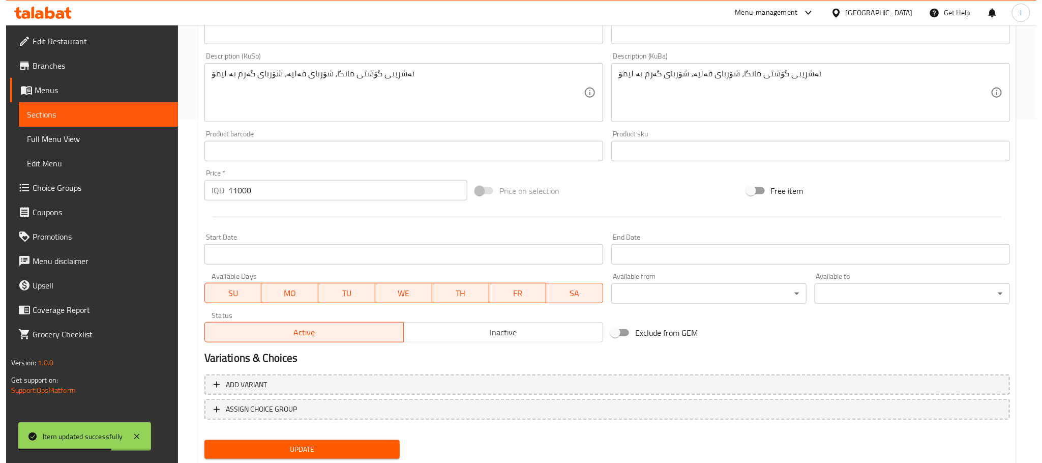
scroll to position [371, 0]
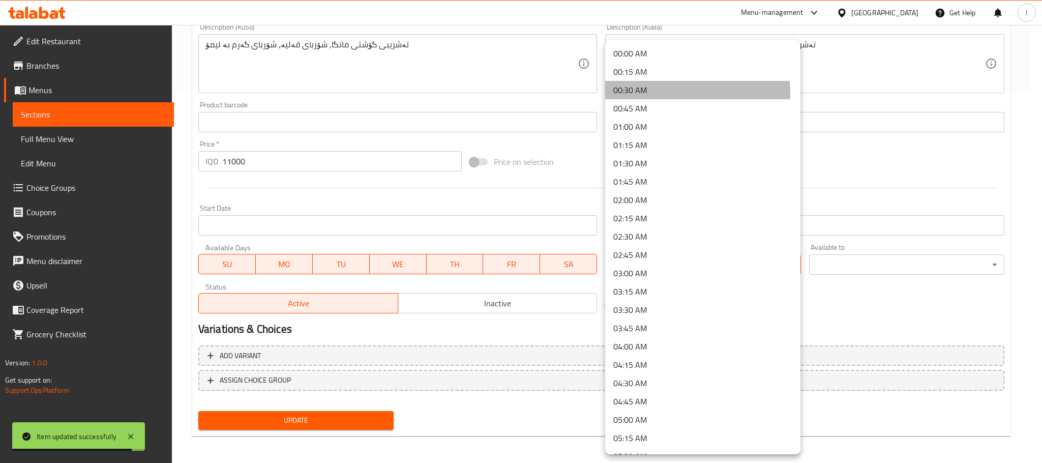
click at [648, 93] on li "00:30 AM" at bounding box center [702, 90] width 195 height 18
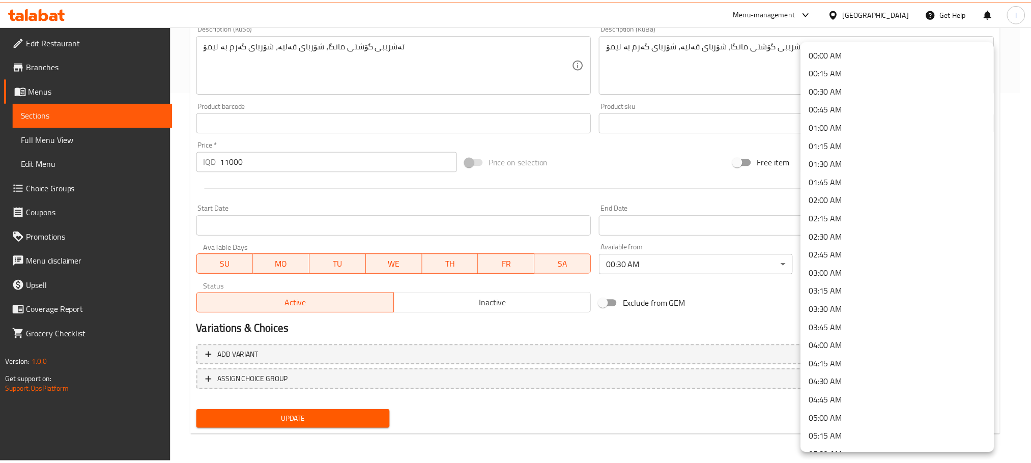
scroll to position [280, 0]
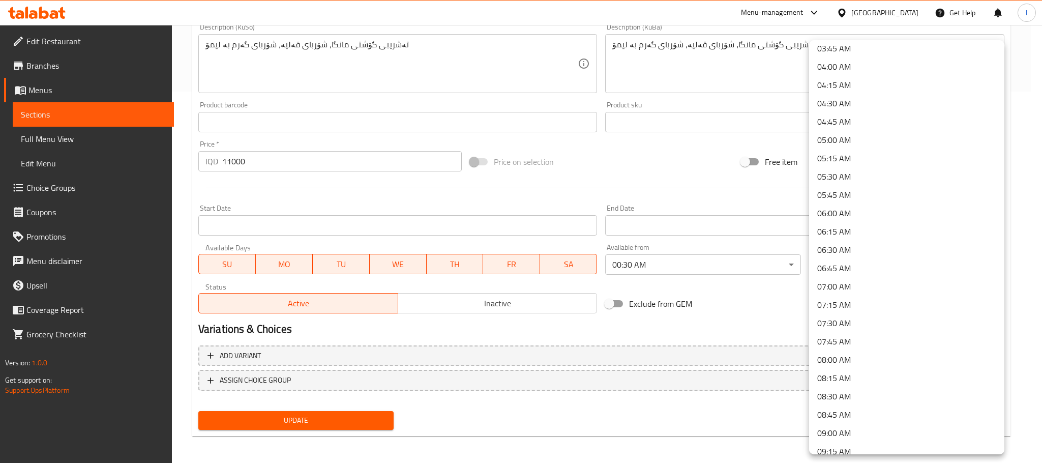
click at [838, 212] on li "06:00 AM" at bounding box center [906, 213] width 195 height 18
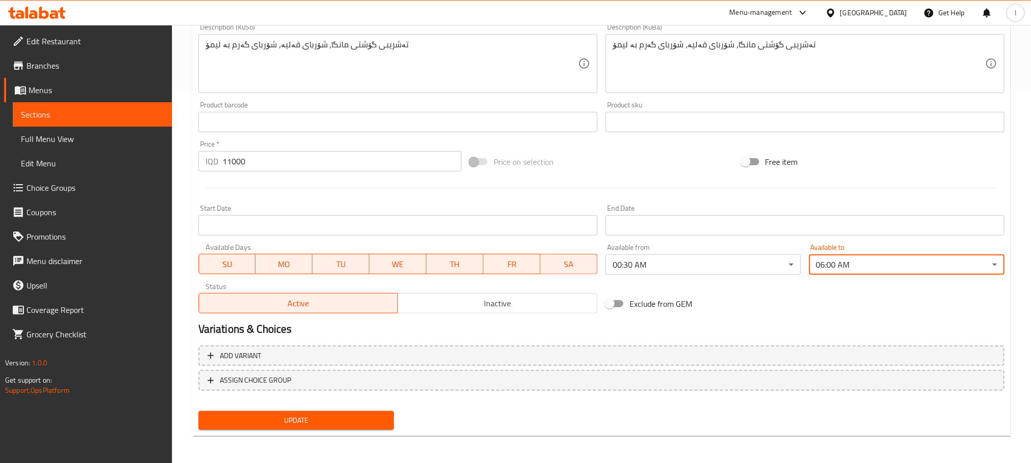
click at [353, 418] on span "Update" at bounding box center [296, 420] width 179 height 13
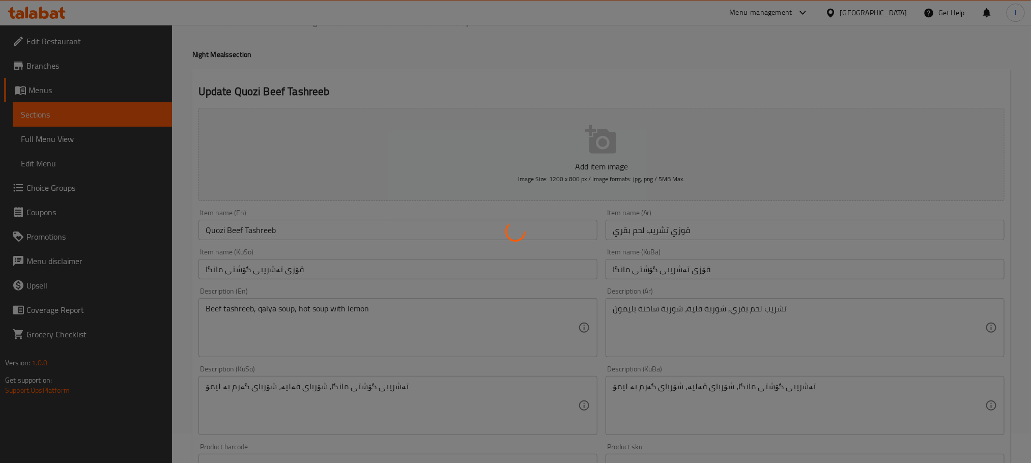
scroll to position [0, 0]
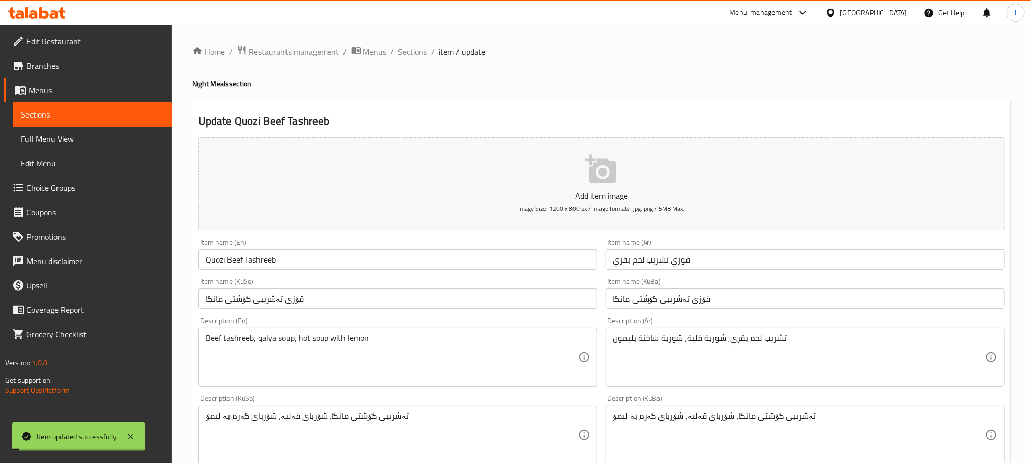
click at [422, 46] on span "Sections" at bounding box center [412, 52] width 29 height 12
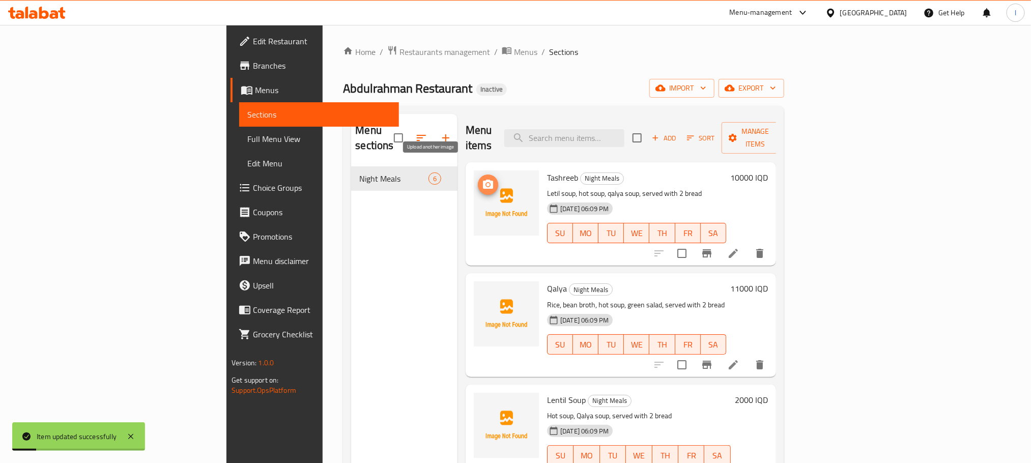
click at [482, 179] on icon "upload picture" at bounding box center [488, 185] width 12 height 12
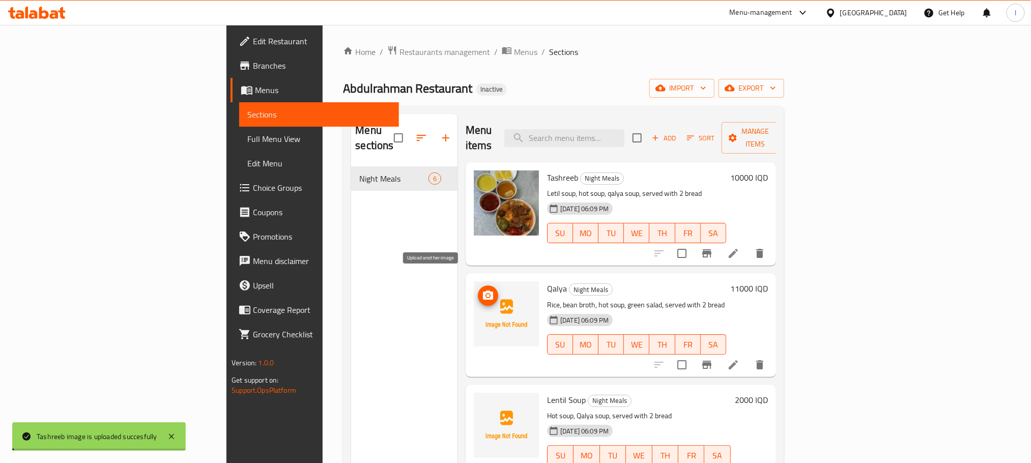
click at [483, 291] on icon "upload picture" at bounding box center [488, 295] width 10 height 9
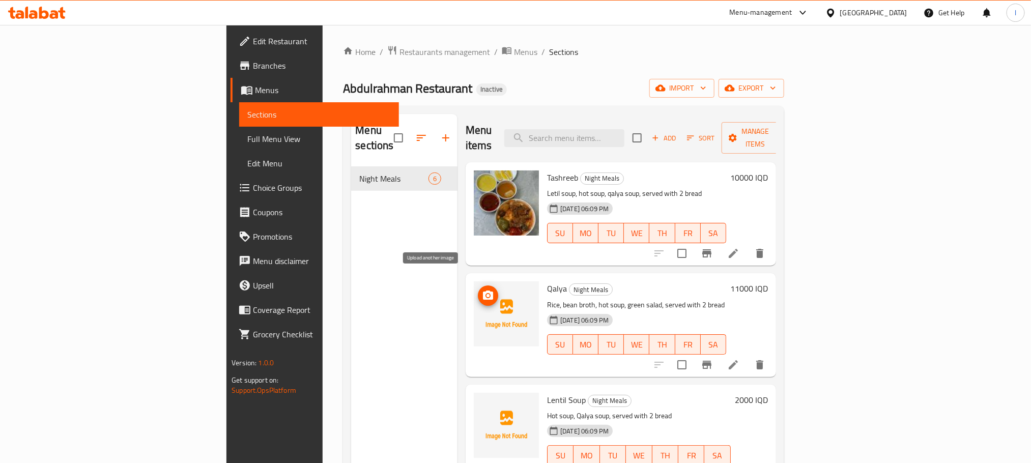
click at [483, 291] on icon "upload picture" at bounding box center [488, 295] width 10 height 9
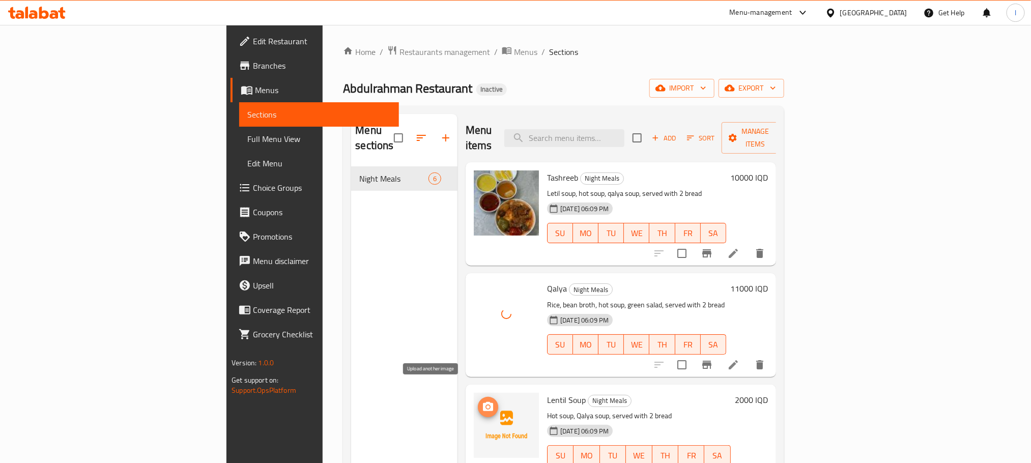
click at [483, 402] on icon "upload picture" at bounding box center [488, 406] width 10 height 9
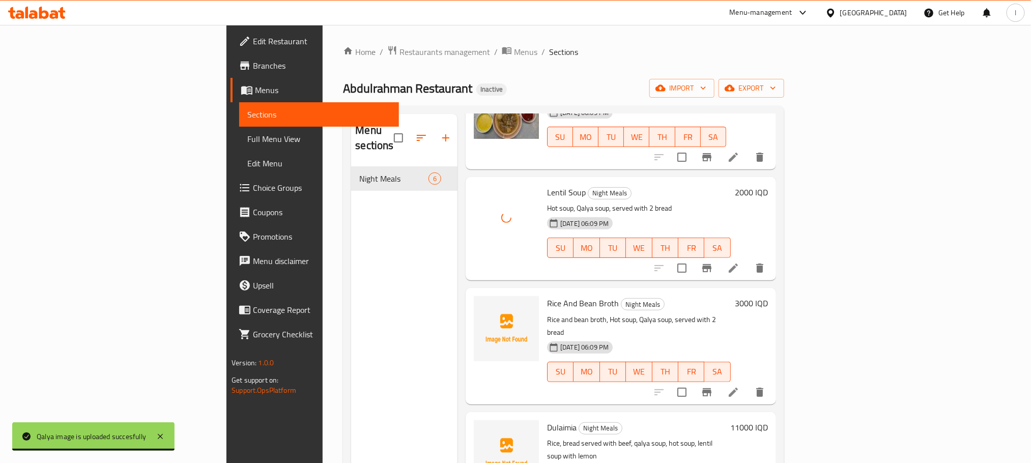
scroll to position [229, 0]
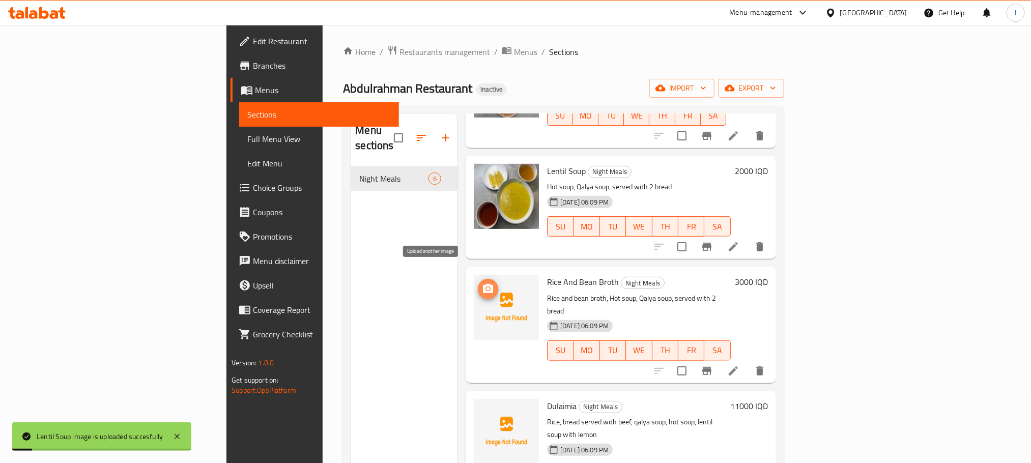
click at [483, 284] on icon "upload picture" at bounding box center [488, 288] width 10 height 9
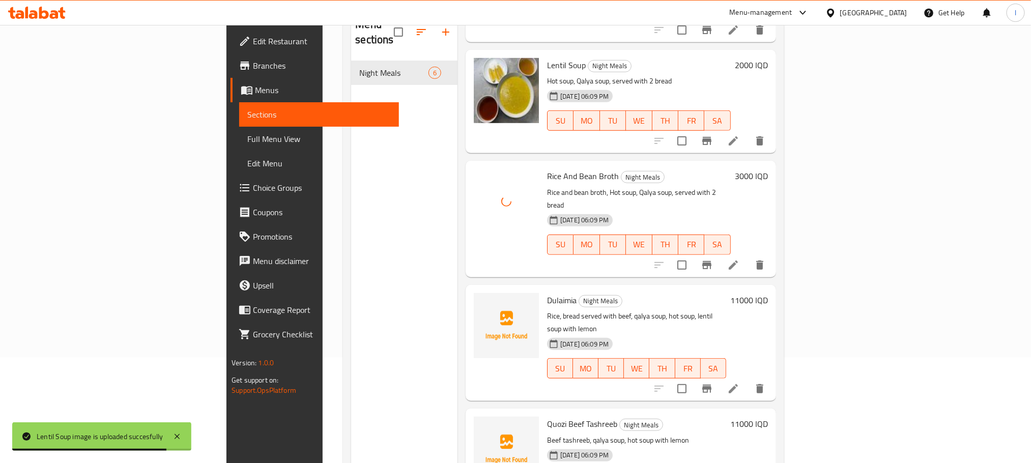
scroll to position [142, 0]
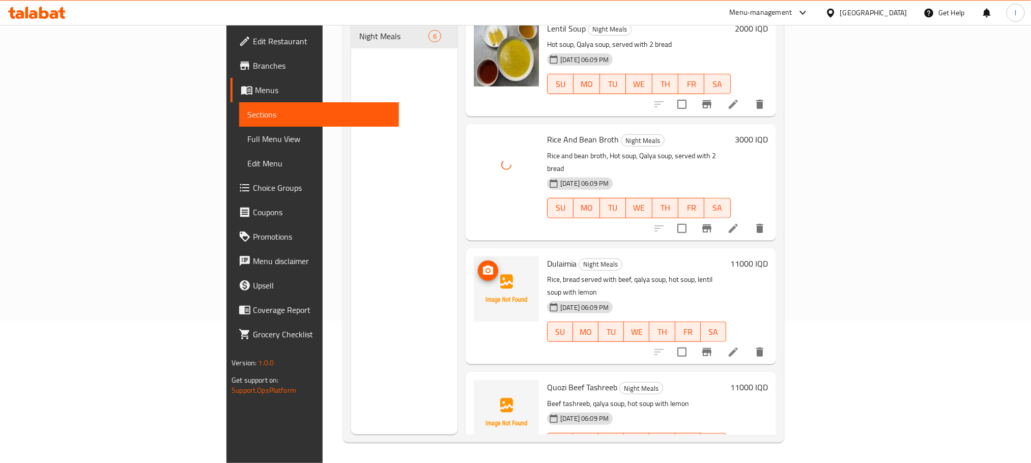
click at [483, 266] on icon "upload picture" at bounding box center [488, 270] width 10 height 9
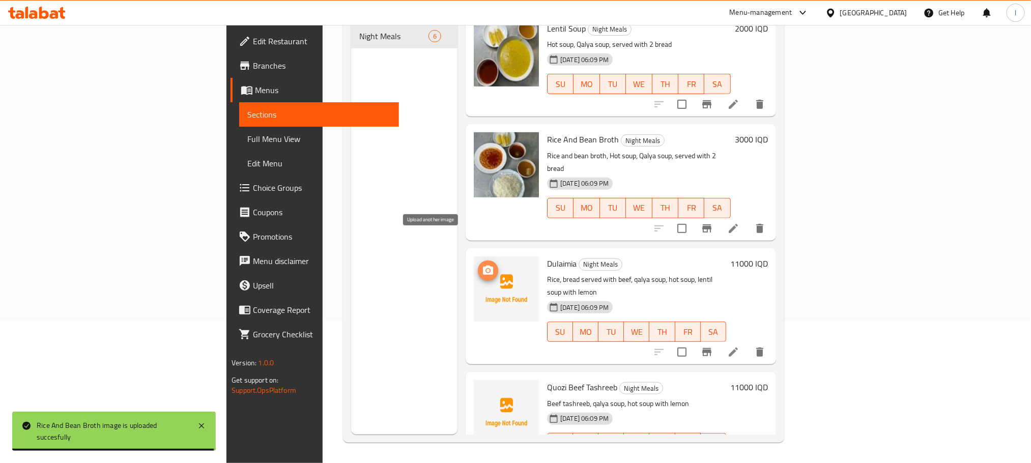
click at [486, 269] on circle "upload picture" at bounding box center [487, 270] width 3 height 3
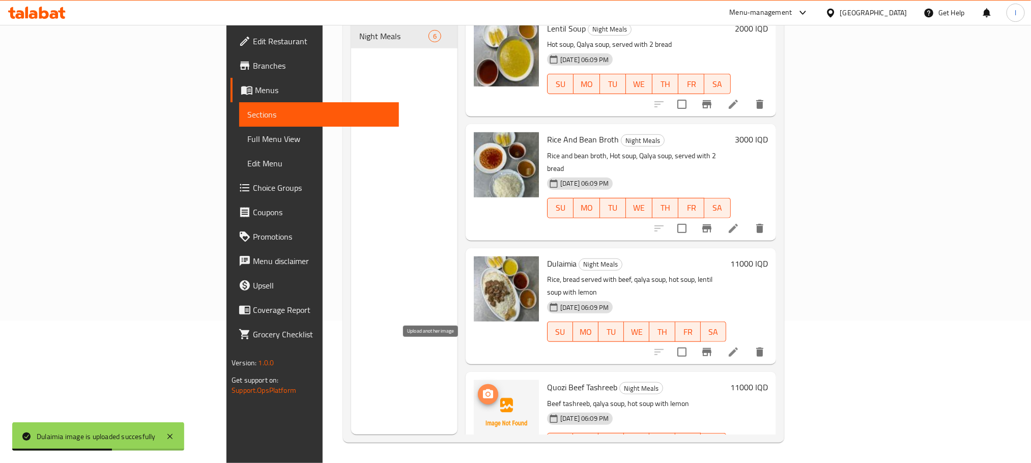
click at [483, 389] on icon "upload picture" at bounding box center [488, 393] width 10 height 9
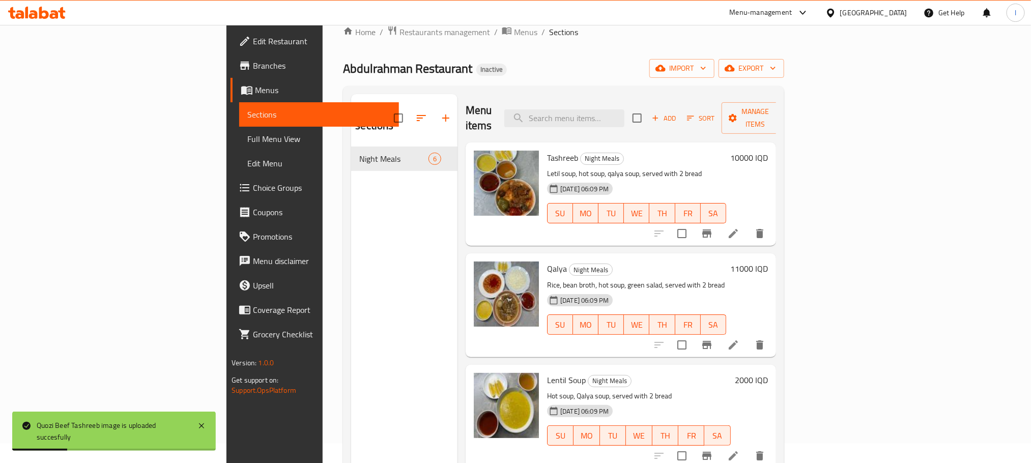
scroll to position [0, 0]
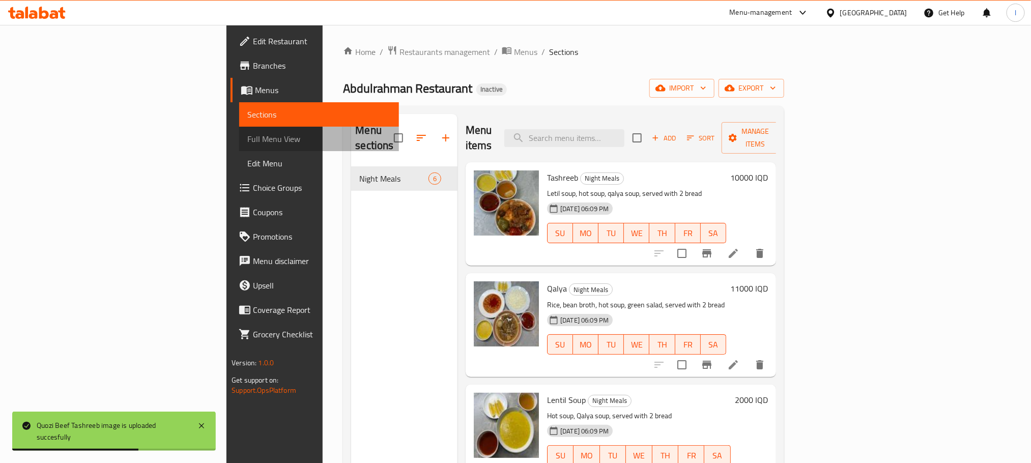
click at [247, 137] on span "Full Menu View" at bounding box center [318, 139] width 143 height 12
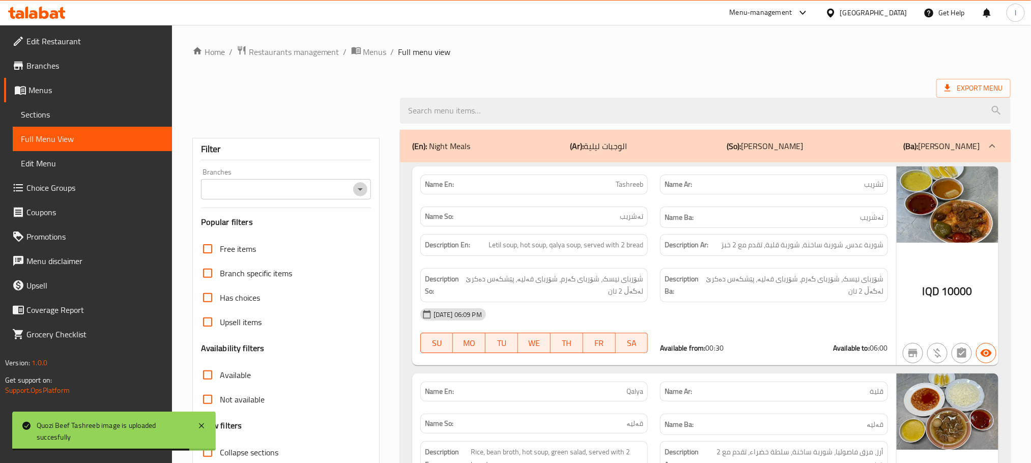
click at [357, 185] on icon "Open" at bounding box center [360, 189] width 12 height 12
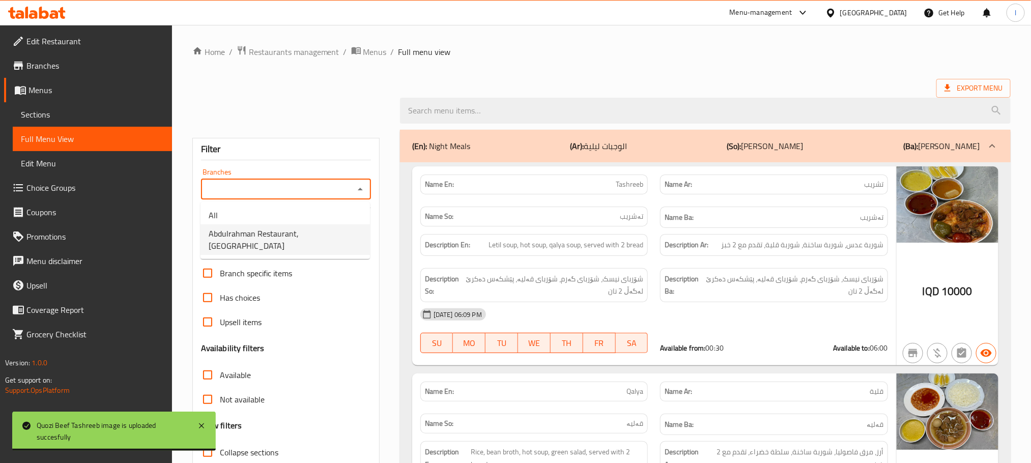
click at [313, 230] on span "Abdulrahman Restaurant,[GEOGRAPHIC_DATA]" at bounding box center [285, 239] width 153 height 24
type input "Abdulrahman Restaurant,[GEOGRAPHIC_DATA]"
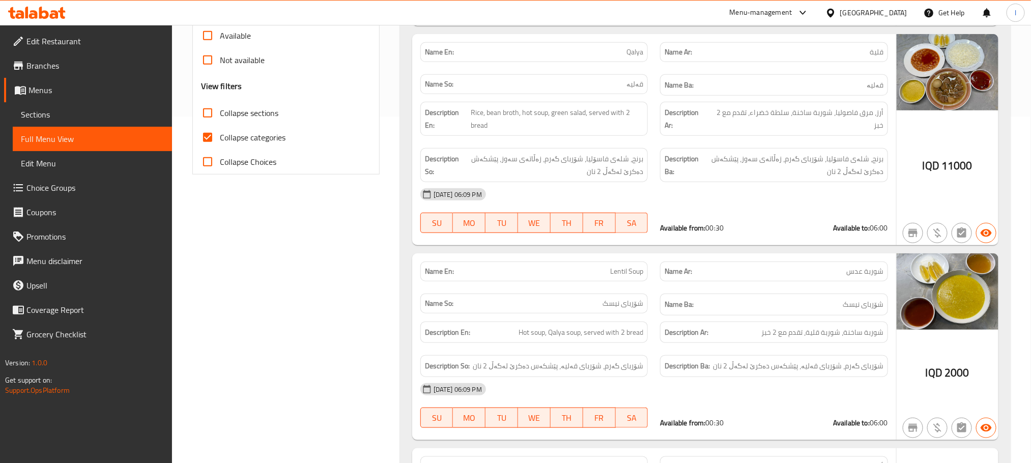
scroll to position [353, 0]
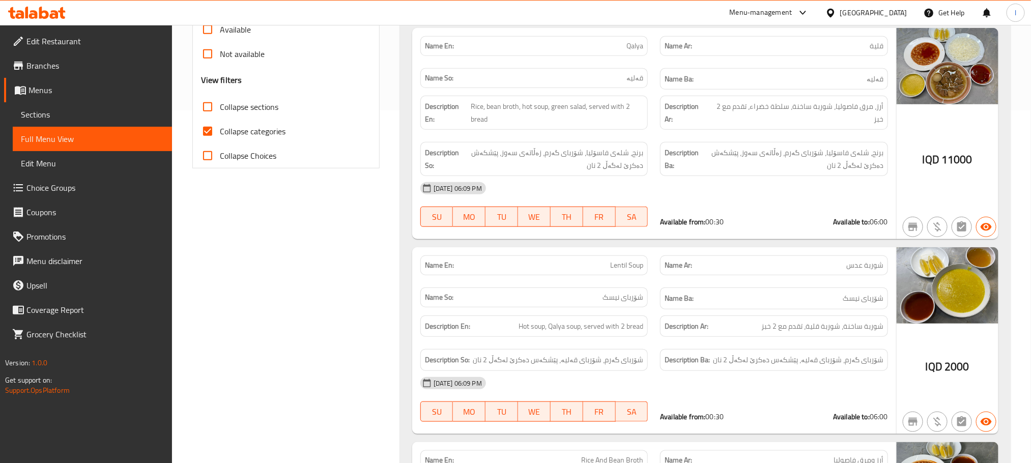
click at [211, 127] on input "Collapse categories" at bounding box center [207, 131] width 24 height 24
checkbox input "false"
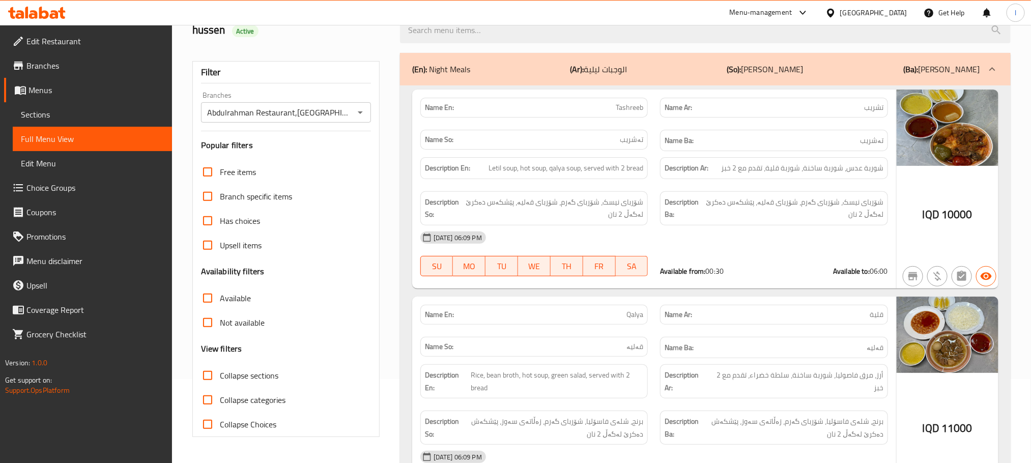
scroll to position [0, 0]
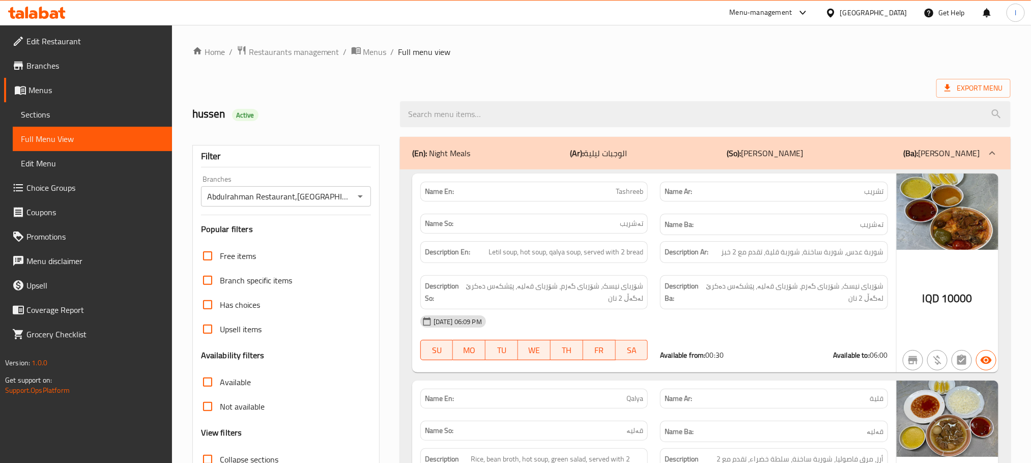
click at [600, 189] on p "Name En: Tashreeb" at bounding box center [534, 191] width 219 height 11
copy span "Tashreeb"
click at [763, 344] on div "[DATE] 06:09 PM SU MO TU WE TH FR SA Available from: 00:30 Available to: 06:00" at bounding box center [654, 337] width 480 height 57
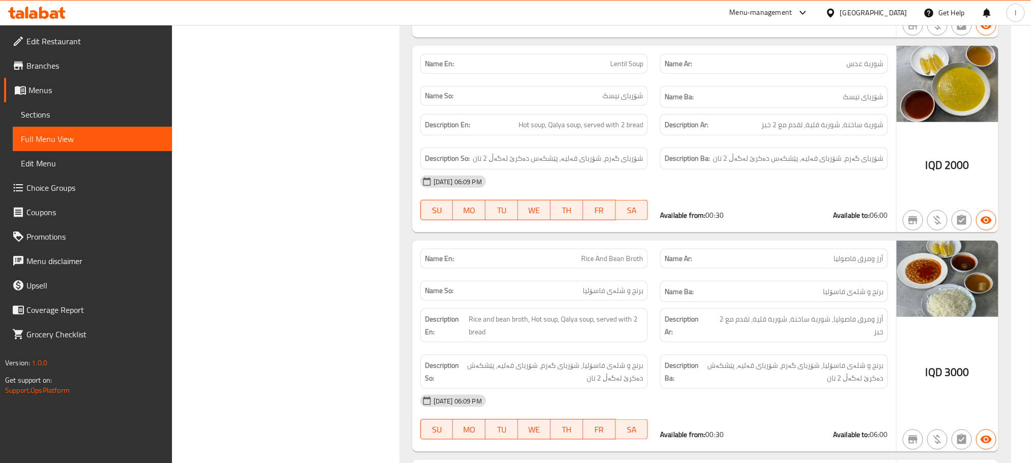
scroll to position [559, 0]
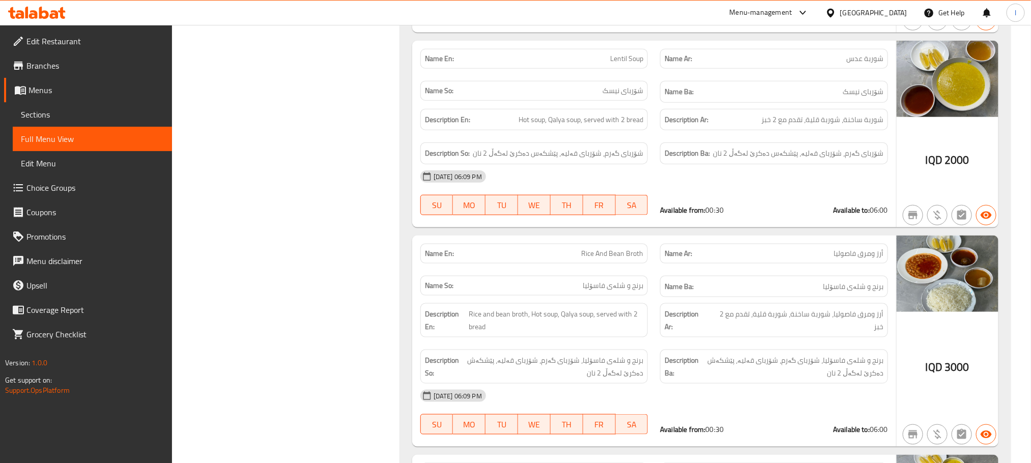
click at [610, 64] on span "Lentil Soup" at bounding box center [626, 58] width 33 height 11
copy span "Lentil Soup"
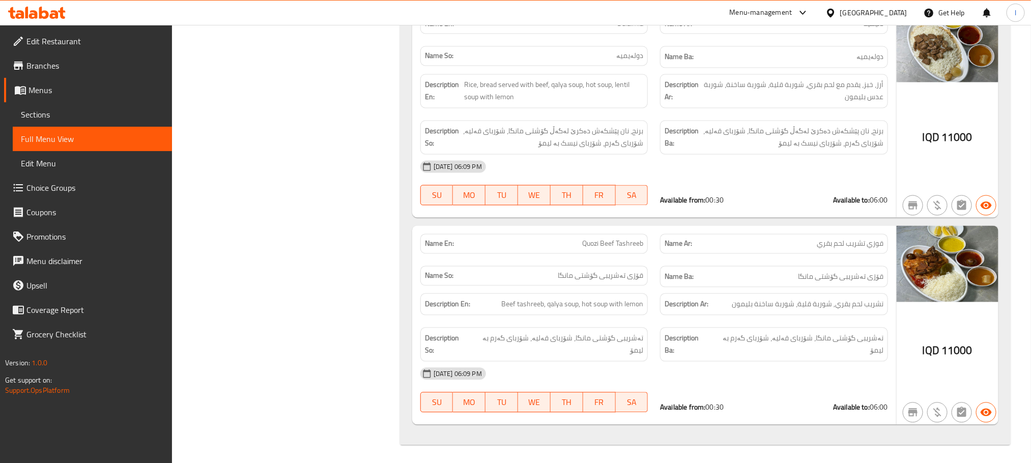
scroll to position [1009, 0]
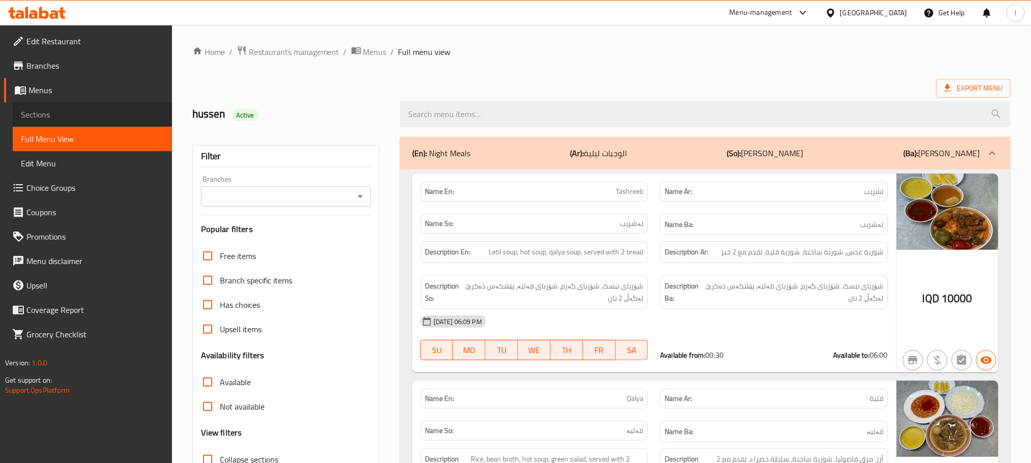
click at [52, 108] on span "Sections" at bounding box center [92, 114] width 143 height 12
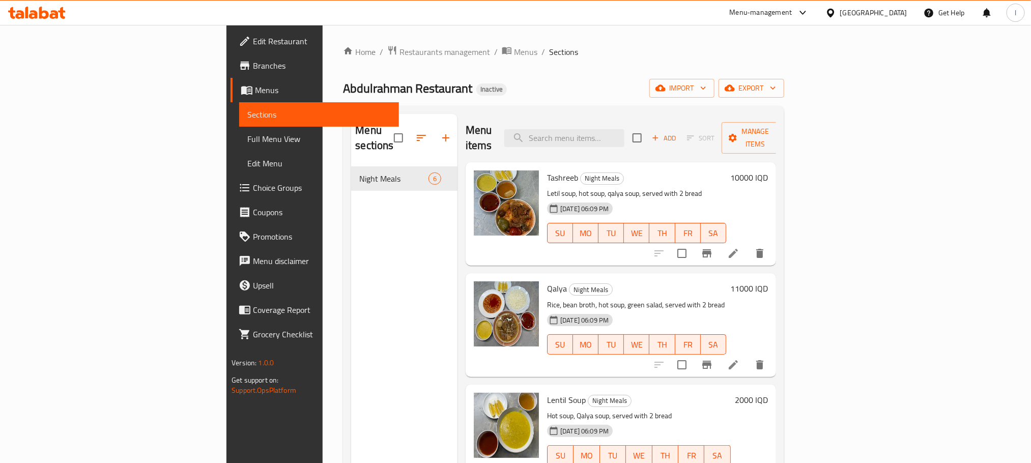
click at [747, 244] on li at bounding box center [733, 253] width 28 height 18
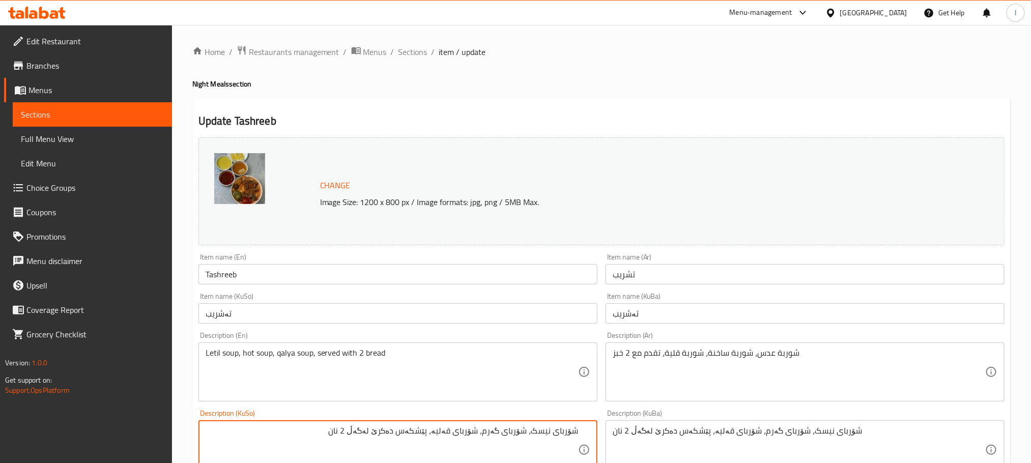
click at [411, 433] on textarea "شۆربای نیسک، شۆربای گەرم، شۆربای قەلیە، پێشکەس دەکرێ لەگەڵ 2 نان" at bounding box center [392, 450] width 372 height 48
click at [421, 426] on textarea "شۆربای نیسک، شۆربای گەرم، شۆربای قەلیە، پێشکەش دەکرێ لەگەڵ 2 نان" at bounding box center [392, 450] width 372 height 48
type textarea "شۆربای نیسک، شۆربای گەرم، شۆربای قەلیە، پێشکەش دەکرێ لەگەڵ 2 نان"
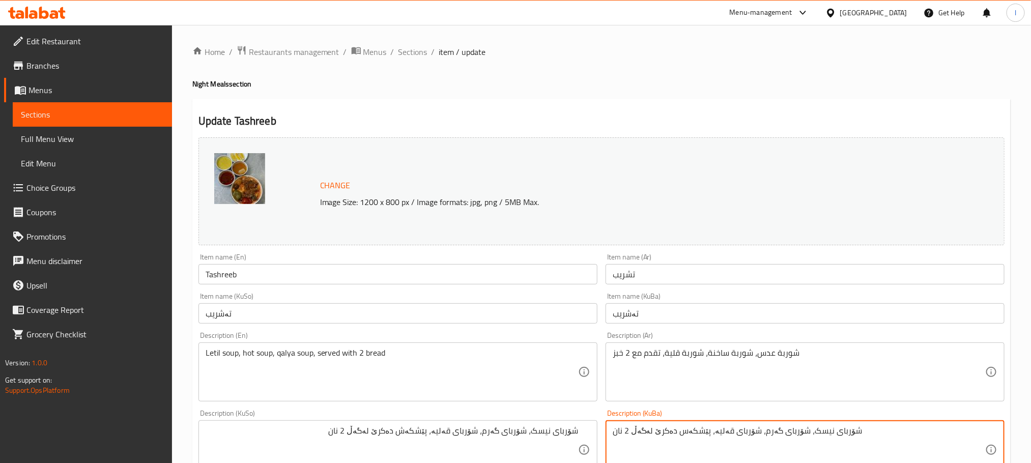
click at [777, 437] on textarea "شۆربای نیسک، شۆربای گەرم، شۆربای قەلیە، پێشکەس دەکرێ لەگەڵ 2 نان" at bounding box center [799, 450] width 372 height 48
paste textarea
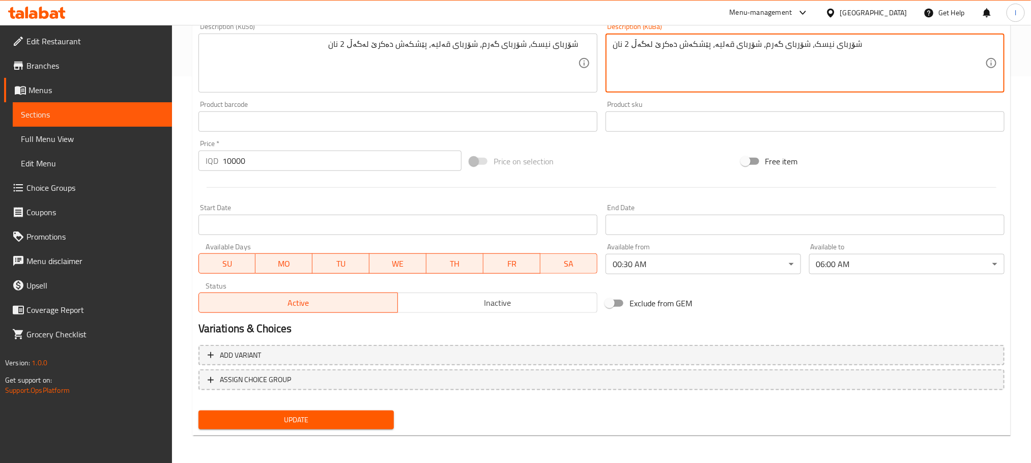
type textarea "شۆربای نیسک، شۆربای گەرم، شۆربای قەلیە، پێشکەش دەکرێ لەگەڵ 2 نان"
click at [362, 420] on span "Update" at bounding box center [296, 420] width 179 height 13
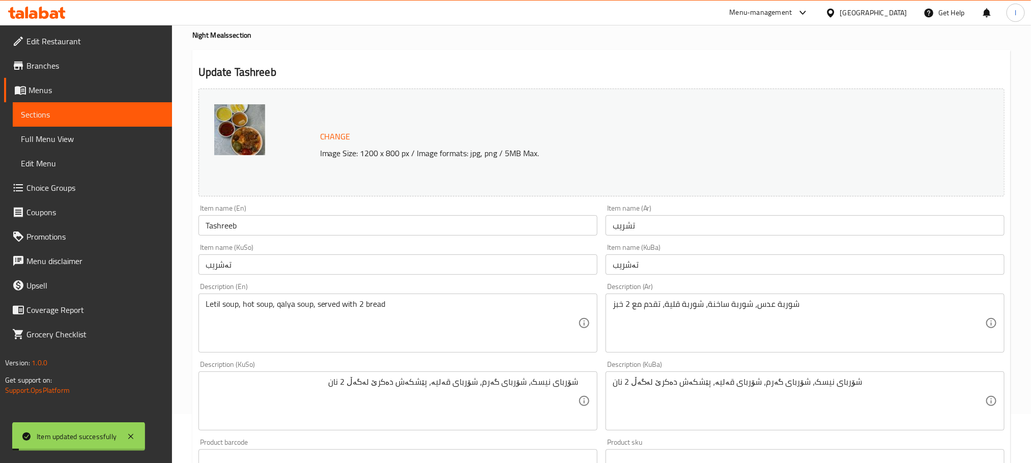
scroll to position [0, 0]
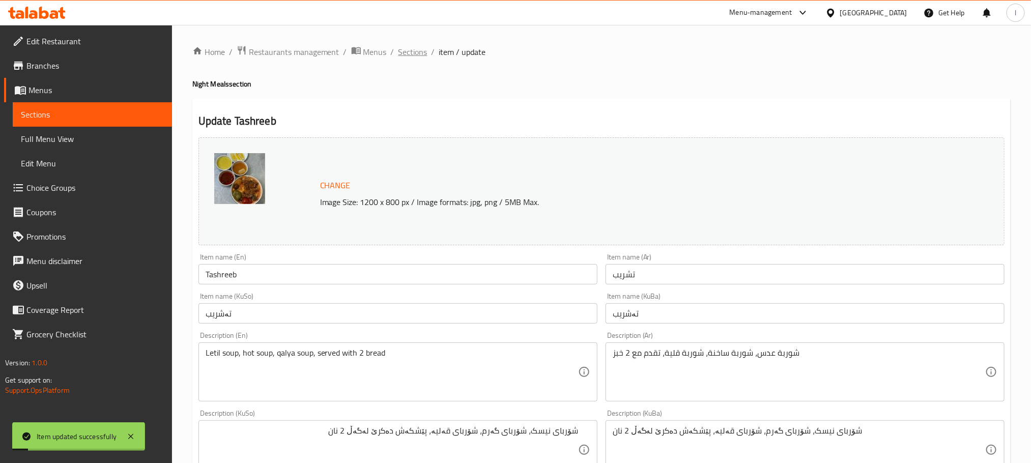
click at [419, 53] on span "Sections" at bounding box center [412, 52] width 29 height 12
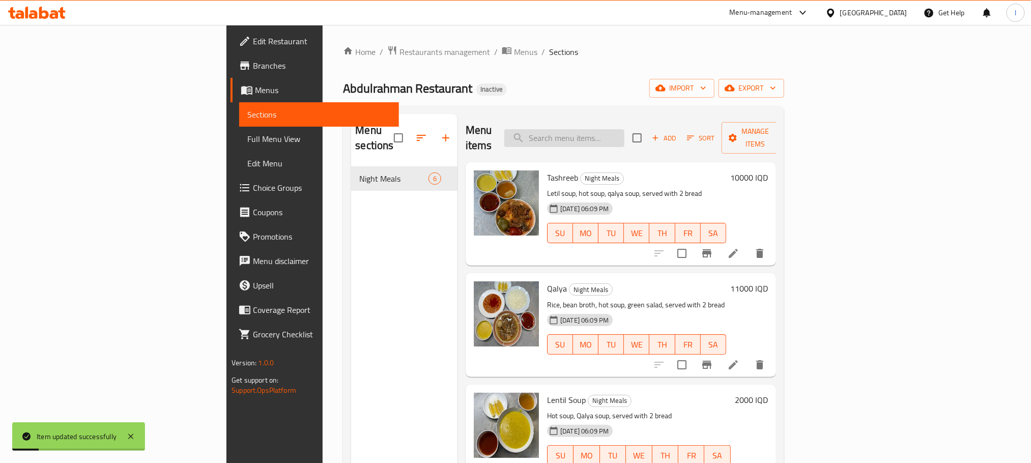
click at [624, 133] on input "search" at bounding box center [564, 138] width 120 height 18
paste input "Lentil Soup"
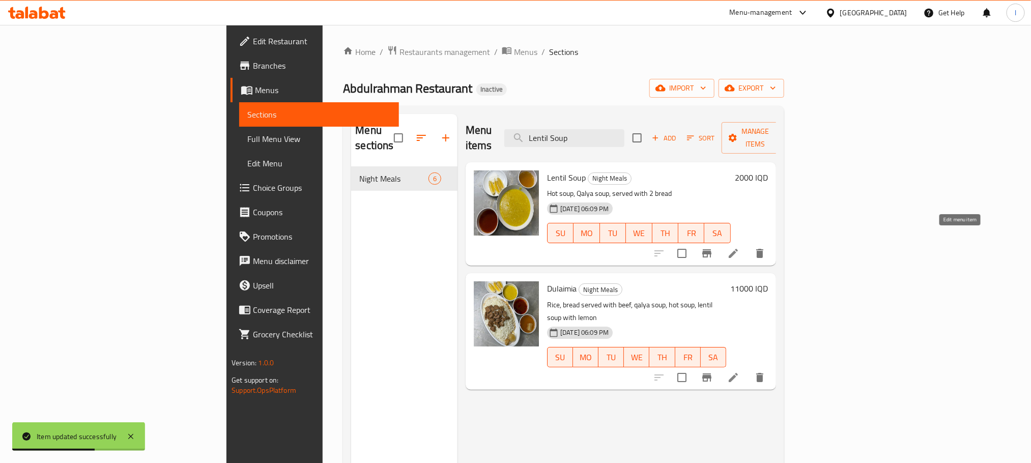
type input "Lentil Soup"
click at [739, 247] on icon at bounding box center [733, 253] width 12 height 12
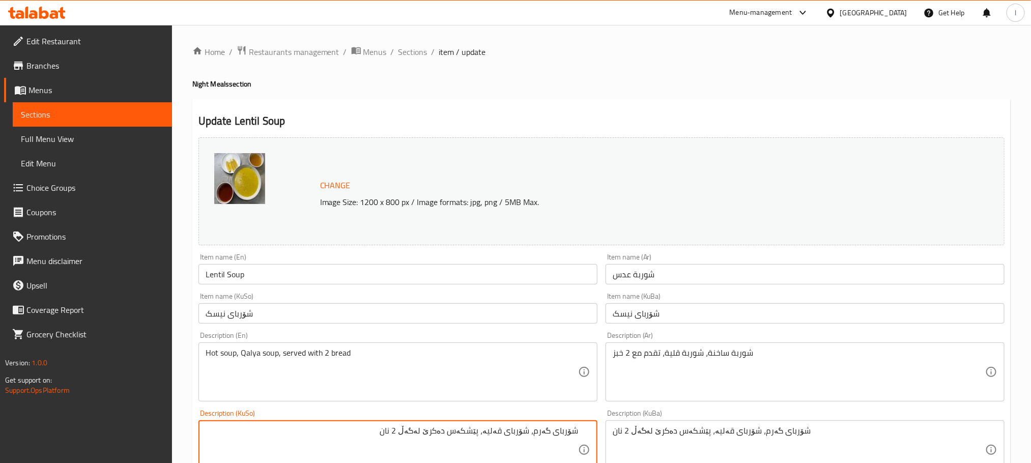
click at [457, 427] on textarea "شۆربای گەرم، شۆربای قەلیە، پێشکەس دەکرێ لەگەڵ 2 نان" at bounding box center [392, 450] width 372 height 48
click at [560, 439] on textarea "شۆربای گەرم، شۆربای قەلیە، پێشکەش دەکرێ لەگەڵ 2 نان" at bounding box center [392, 450] width 372 height 48
type textarea "شۆربای گەرم، شۆربای قەلیە، پێشکەش دەکرێ لەگەڵ 2 نان"
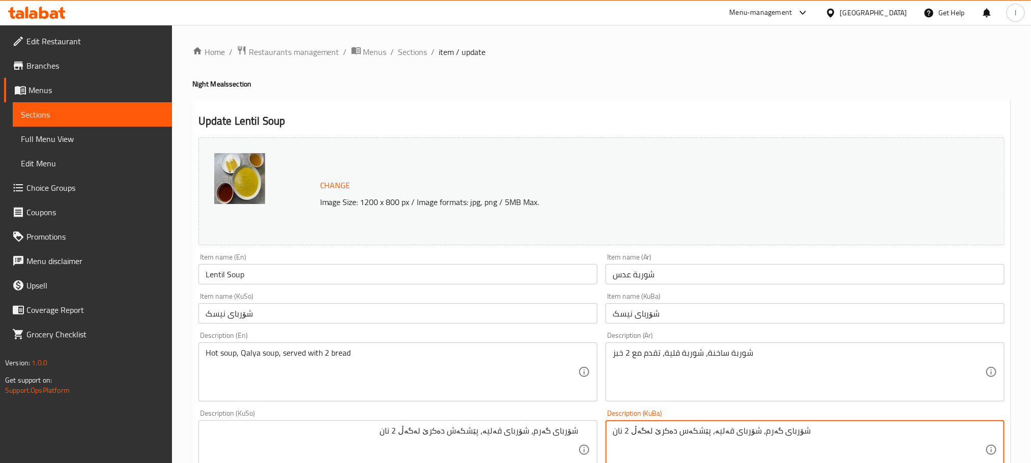
click at [670, 428] on textarea "شۆربای گەرم، شۆربای قەلیە، پێشکەس دەکرێ لەگەڵ 2 نان" at bounding box center [799, 450] width 372 height 48
paste textarea
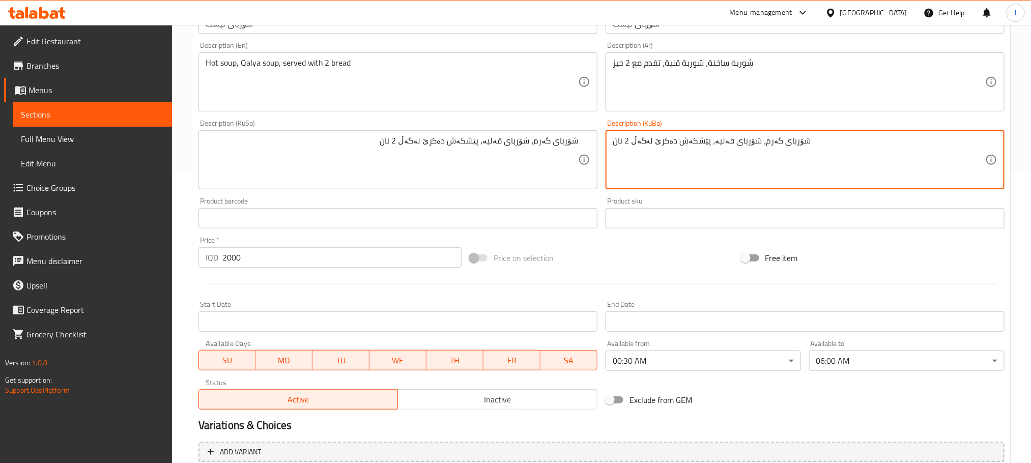
scroll to position [387, 0]
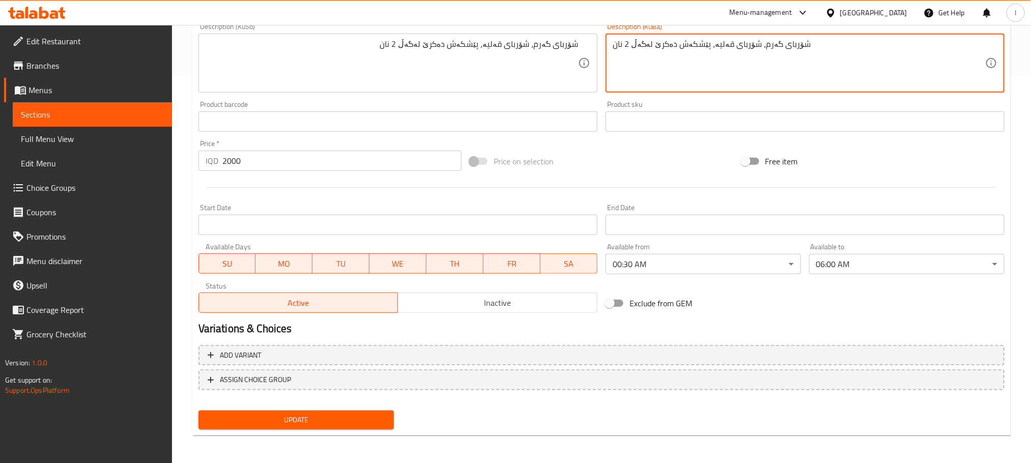
type textarea "شۆربای گەرم، شۆربای قەلیە، پێشکەش دەکرێ لەگەڵ 2 نان"
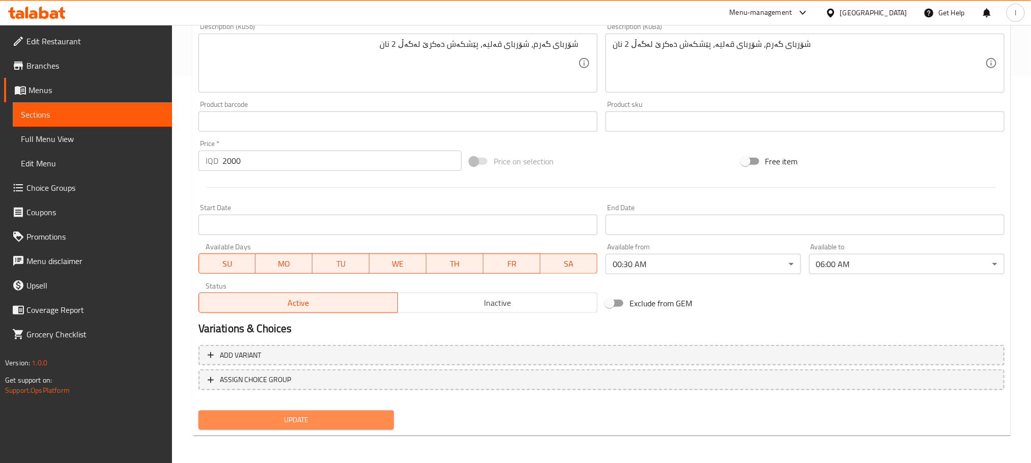
click at [389, 424] on button "Update" at bounding box center [295, 420] width 195 height 19
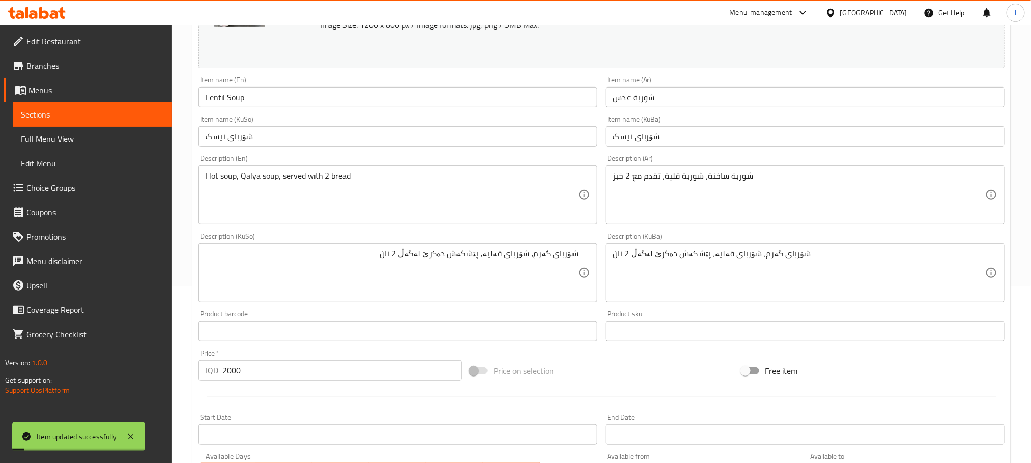
scroll to position [0, 0]
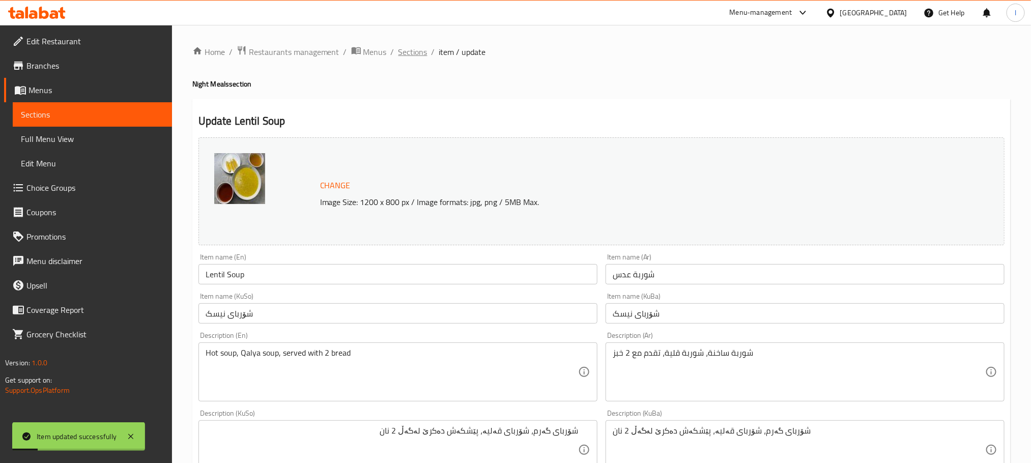
click at [406, 51] on span "Sections" at bounding box center [412, 52] width 29 height 12
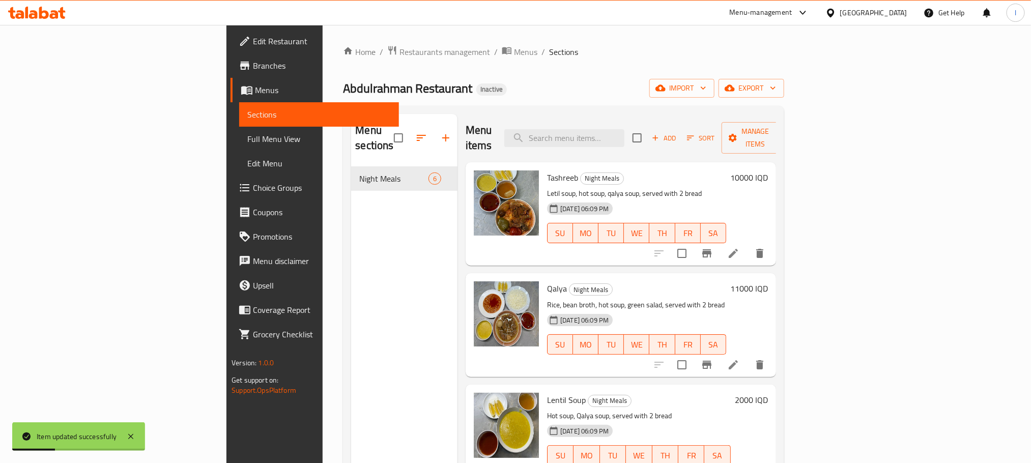
click at [247, 135] on span "Full Menu View" at bounding box center [318, 139] width 143 height 12
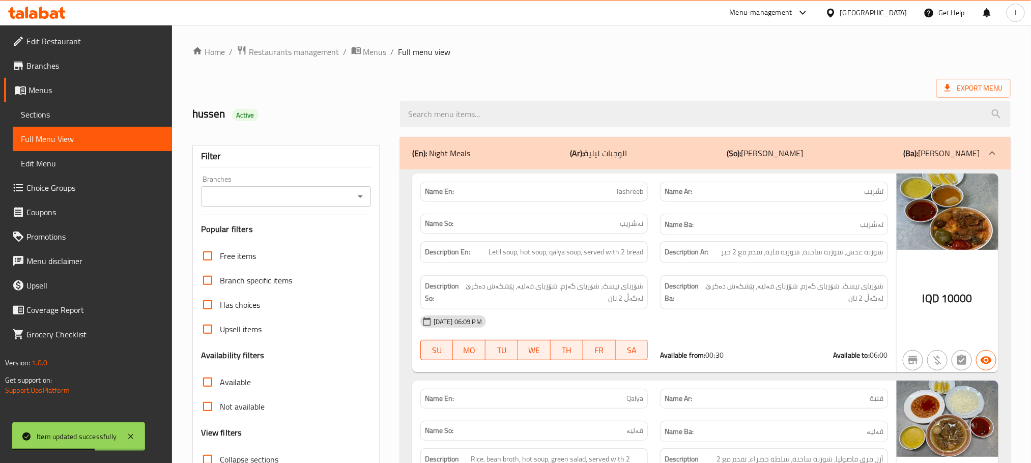
click at [354, 191] on icon "Open" at bounding box center [360, 196] width 12 height 12
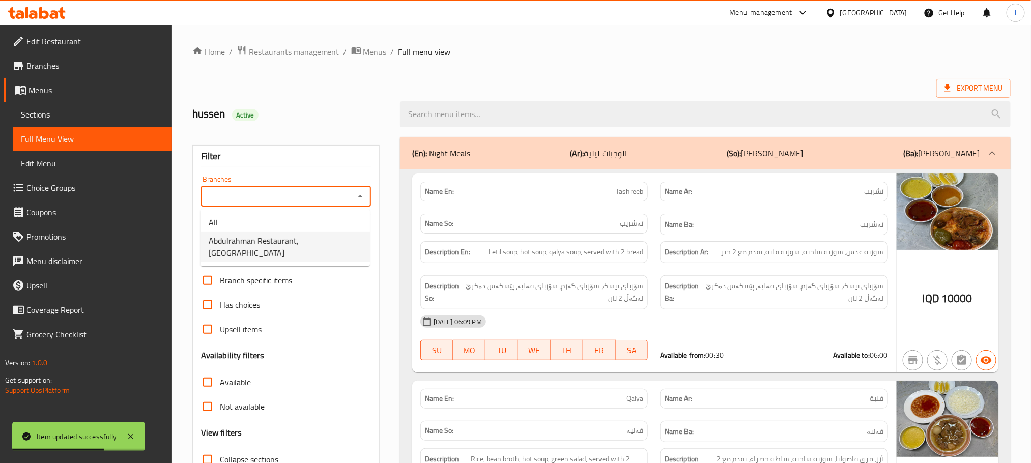
click at [333, 237] on li "Abdulrahman Restaurant,[GEOGRAPHIC_DATA]" at bounding box center [284, 246] width 169 height 31
type input "Abdulrahman Restaurant,[GEOGRAPHIC_DATA]"
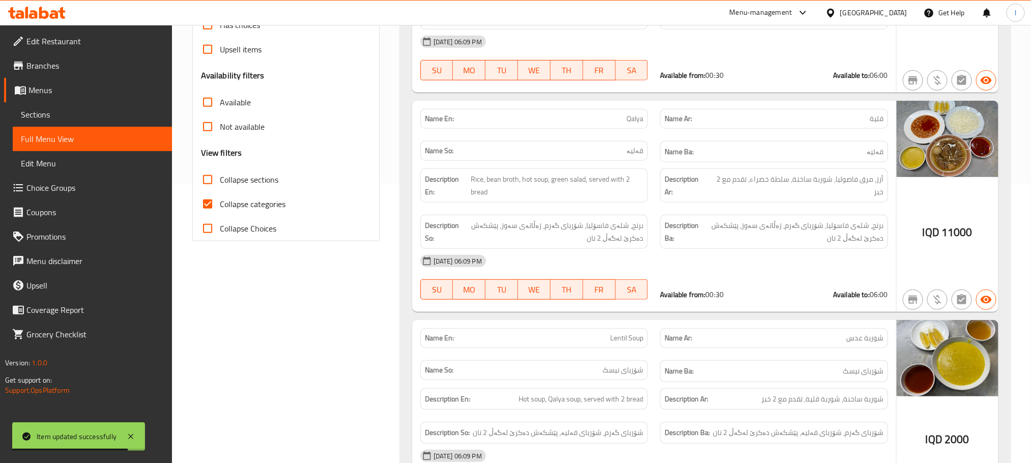
click at [209, 200] on input "Collapse categories" at bounding box center [207, 204] width 24 height 24
checkbox input "false"
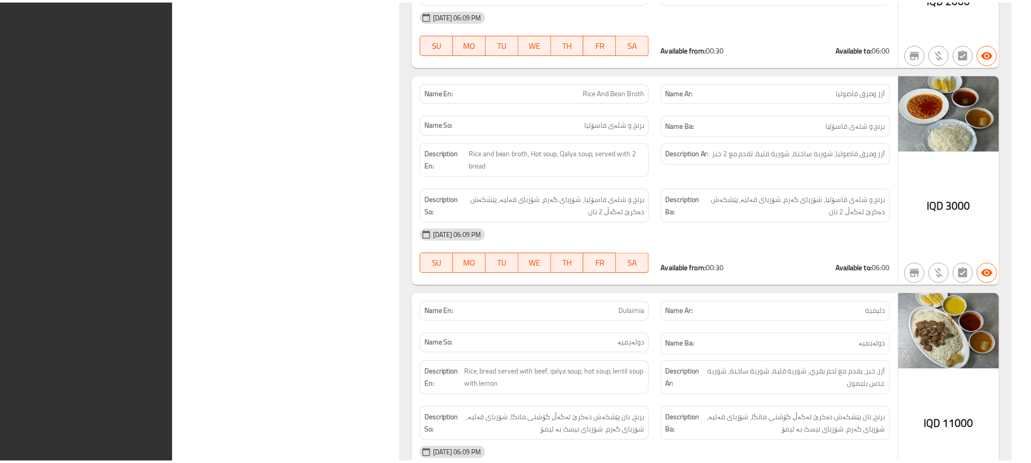
scroll to position [1009, 0]
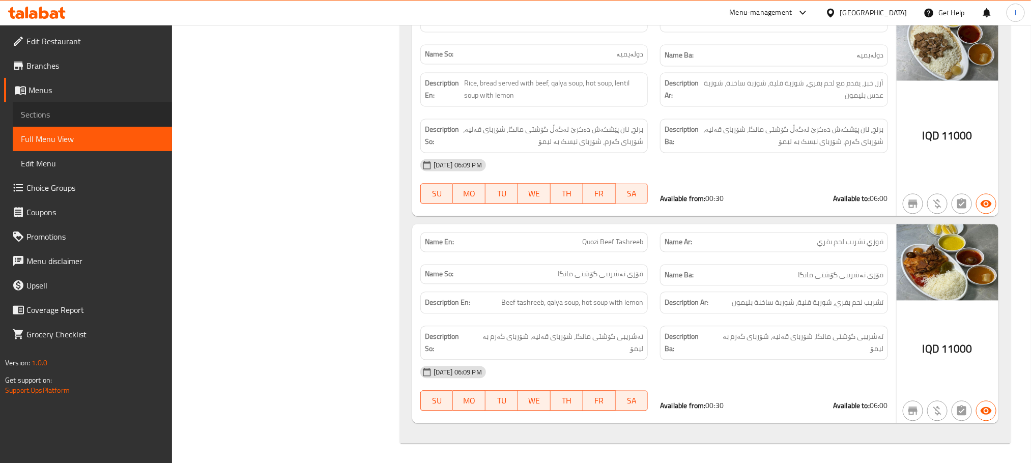
click at [48, 118] on span "Sections" at bounding box center [92, 114] width 143 height 12
